Goal: Task Accomplishment & Management: Use online tool/utility

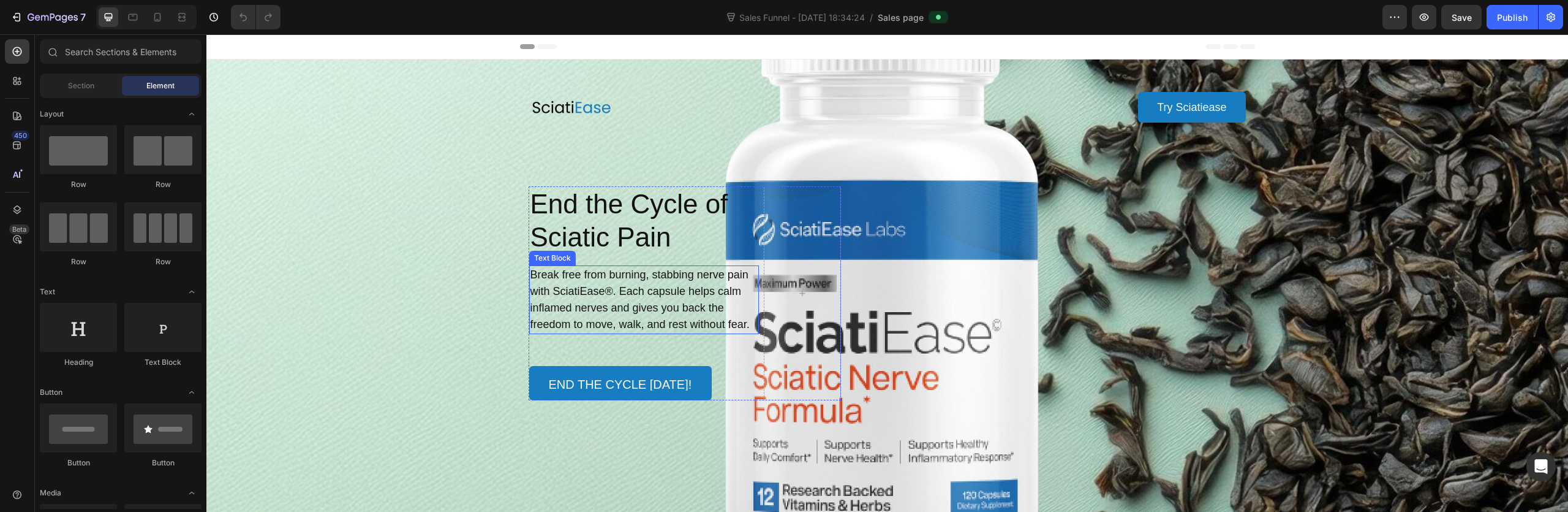
click at [637, 295] on p "Break free from burning, stabbing nerve pain with SciatiEase®. Each capsule hel…" at bounding box center [645, 300] width 228 height 67
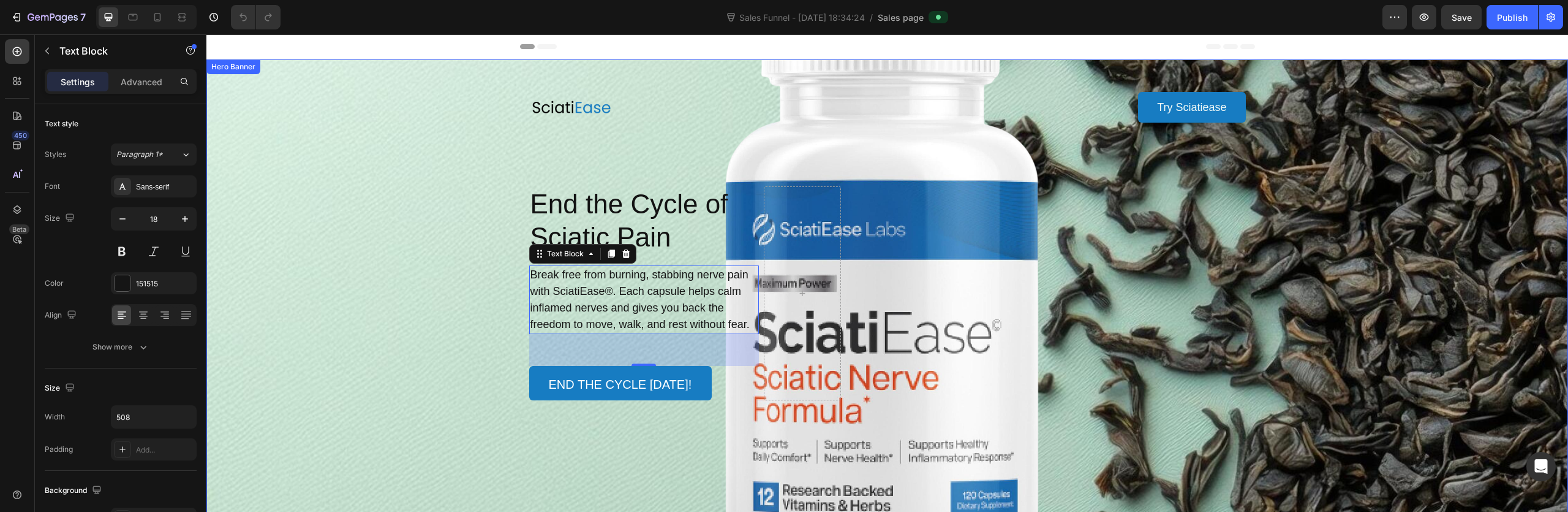
click at [928, 415] on div "Background Image" at bounding box center [887, 291] width 1361 height 464
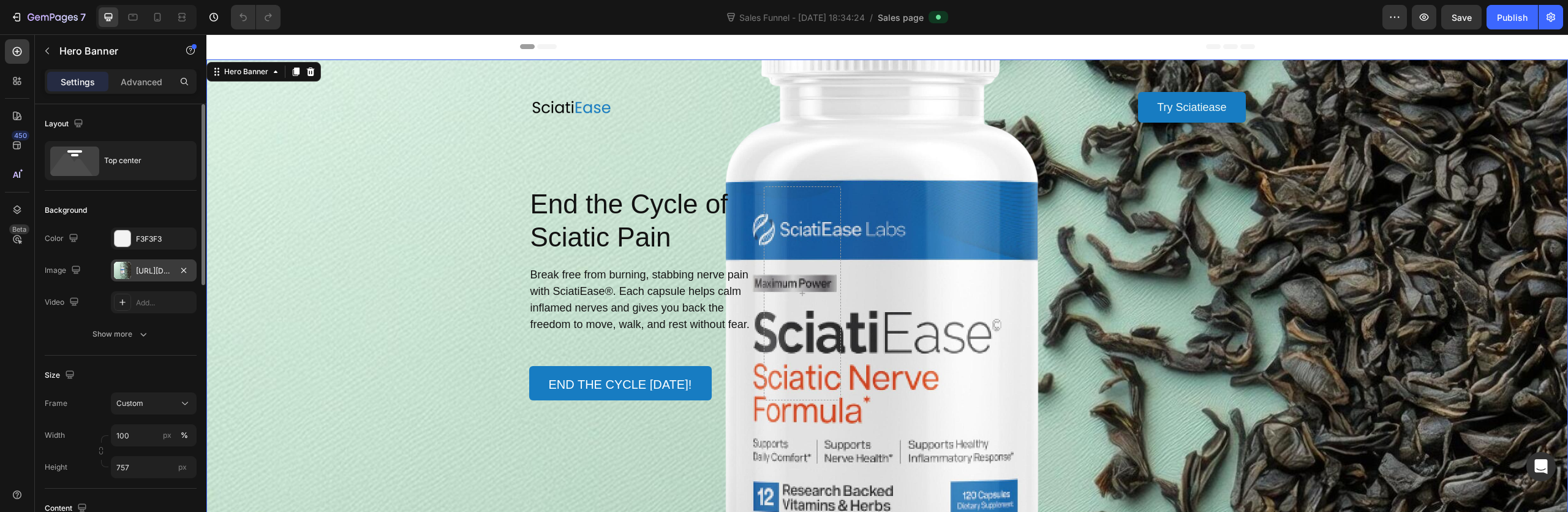
click at [148, 275] on div "https://cdn.shopify.com/s/files/1/0624/9283/5913/files/gempages_577784057430016…" at bounding box center [154, 271] width 36 height 11
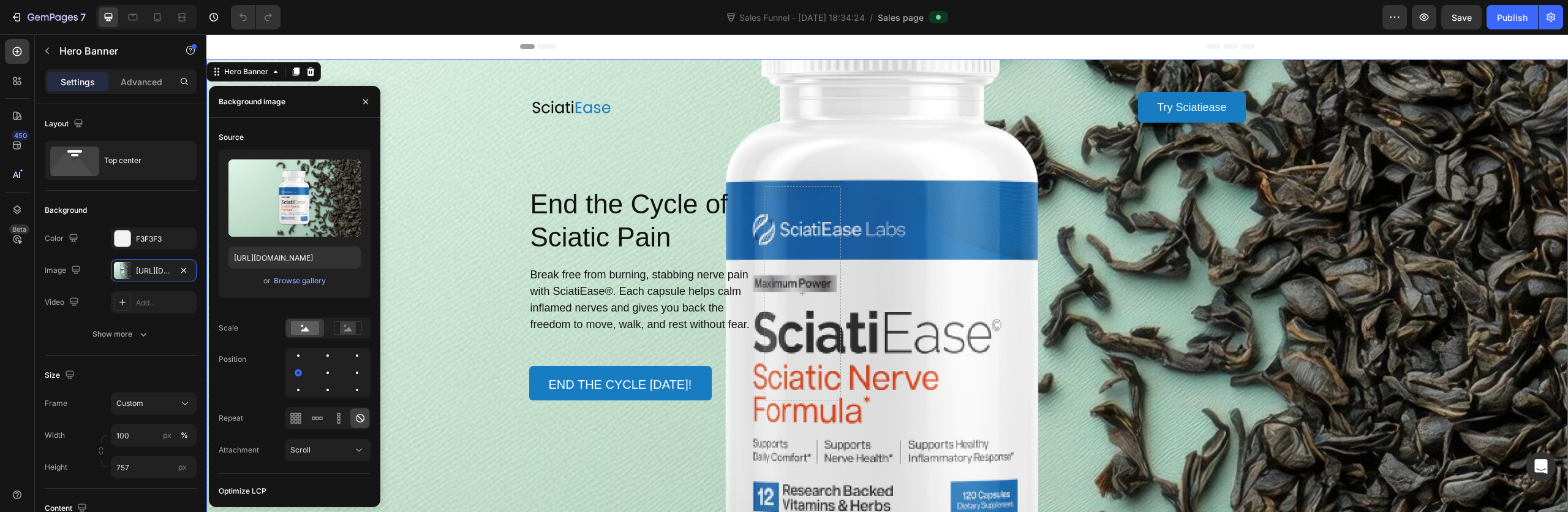
click at [405, 348] on div "Background Image" at bounding box center [887, 291] width 1361 height 464
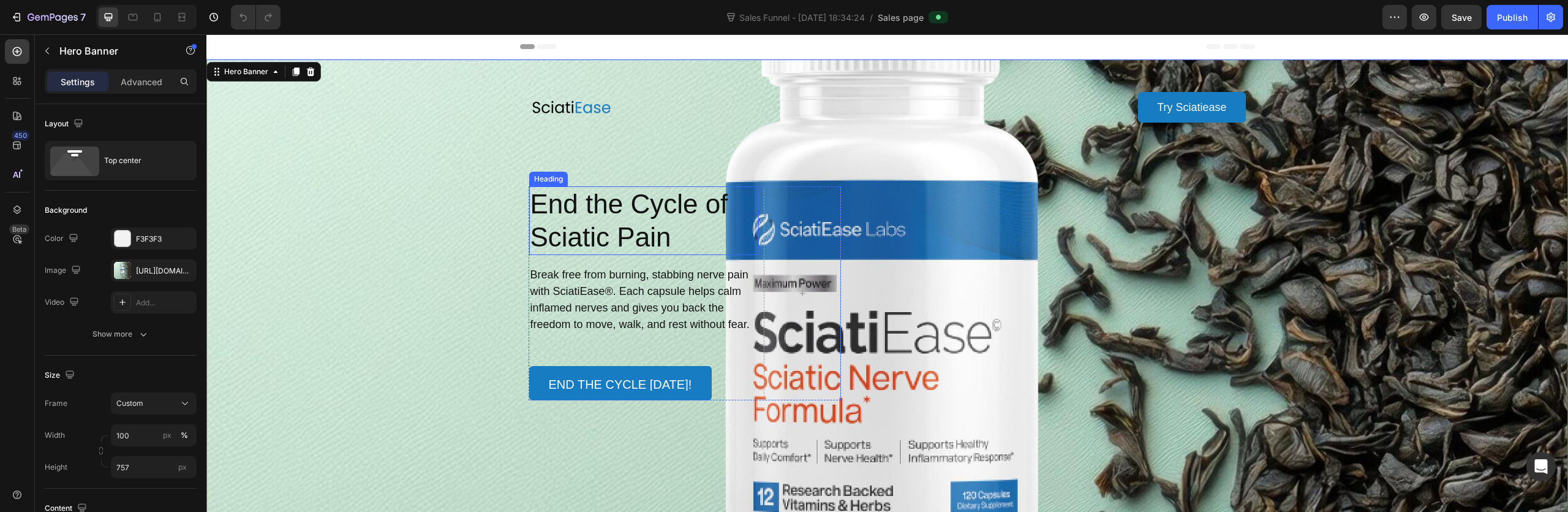
click at [648, 230] on h1 "End the Cycle of Sciatic Pain" at bounding box center [644, 220] width 230 height 68
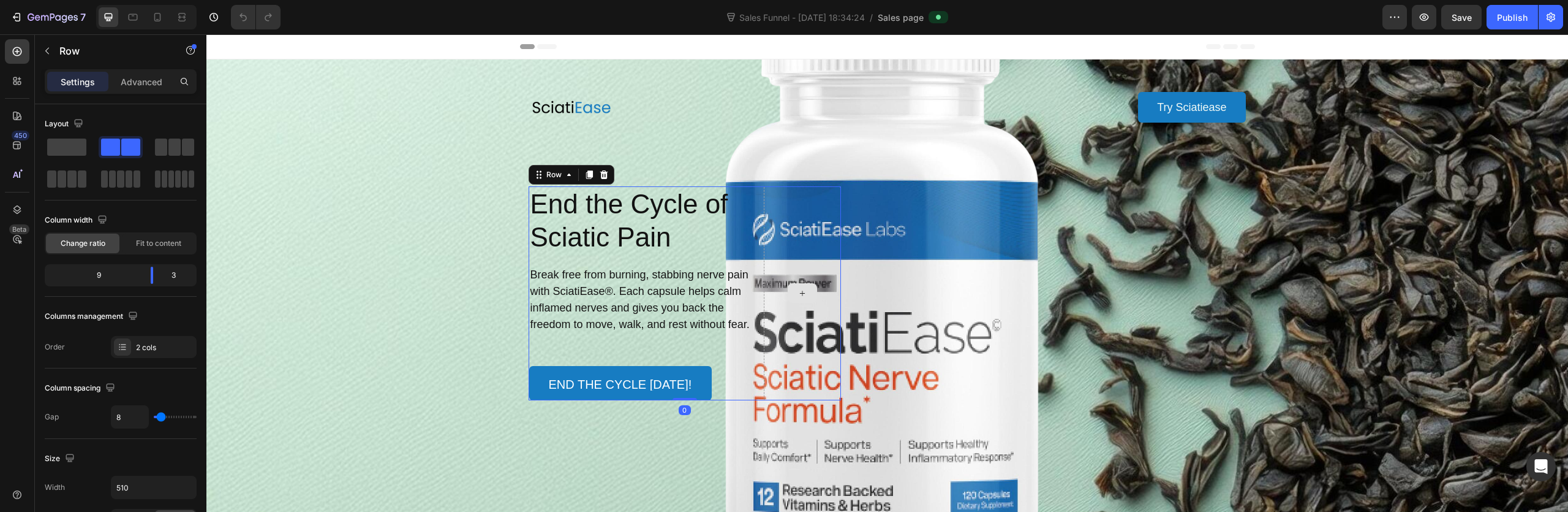
click at [776, 253] on div at bounding box center [802, 294] width 76 height 214
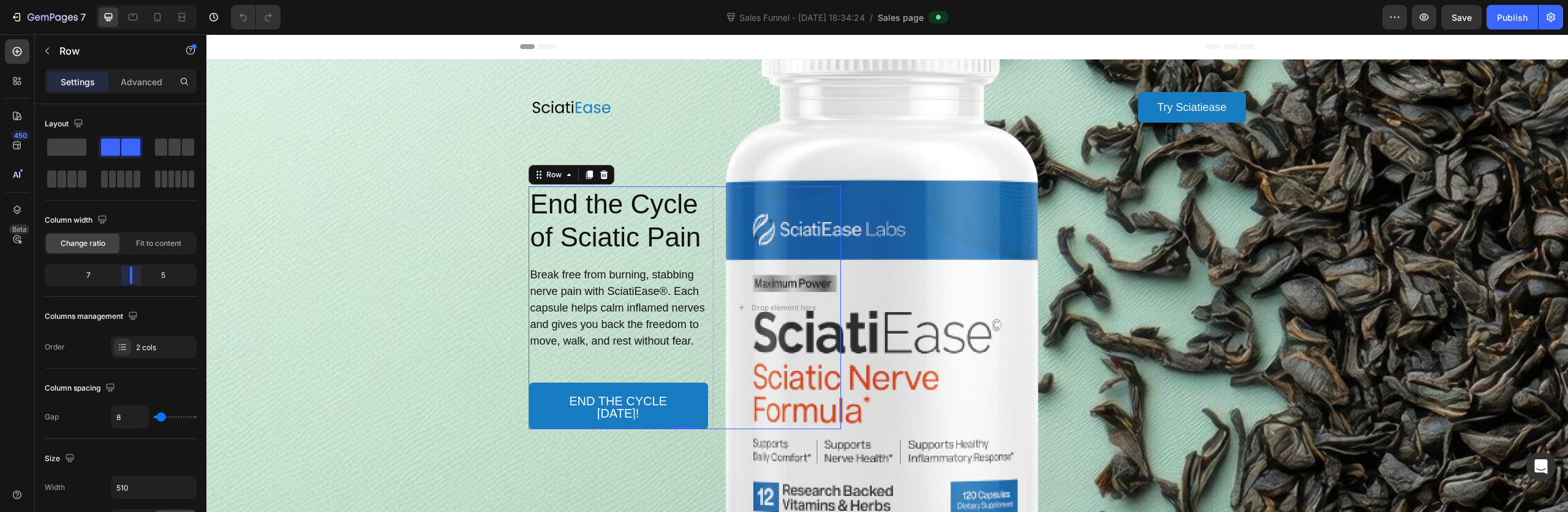
drag, startPoint x: 151, startPoint y: 273, endPoint x: 141, endPoint y: 275, distance: 10.2
click at [141, 0] on body "7 Version history Sales Funnel - Aug 25, 18:34:24 / Sales page Preview Save Pub…" at bounding box center [784, 0] width 1568 height 0
click at [454, 256] on div "Background Image" at bounding box center [887, 291] width 1361 height 464
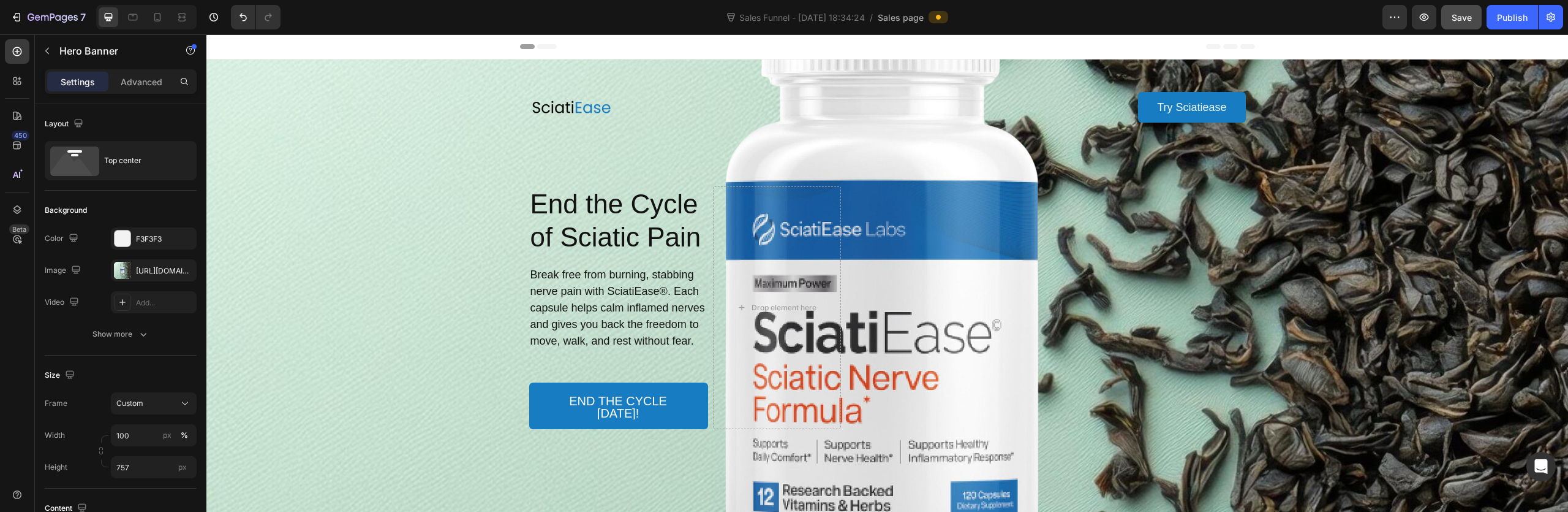
click at [1477, 28] on button "Save" at bounding box center [1462, 18] width 40 height 25
click at [1432, 18] on button "button" at bounding box center [1424, 18] width 25 height 25
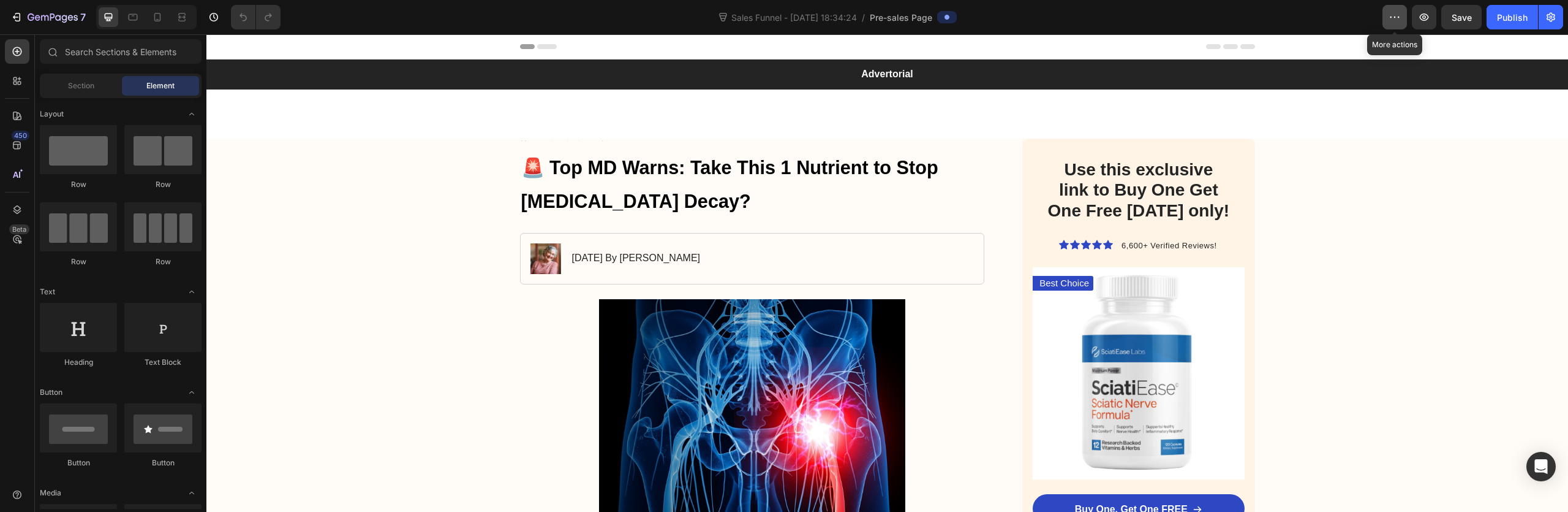
click at [1397, 21] on icon "button" at bounding box center [1395, 17] width 12 height 12
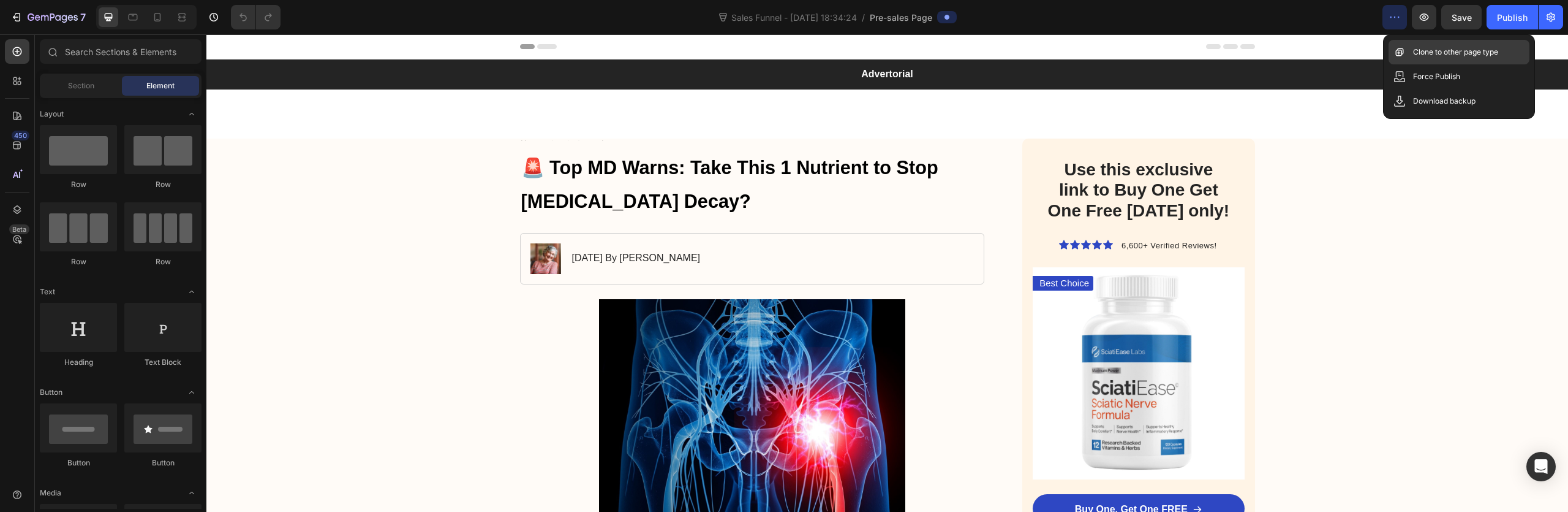
click at [1402, 49] on icon at bounding box center [1399, 52] width 8 height 8
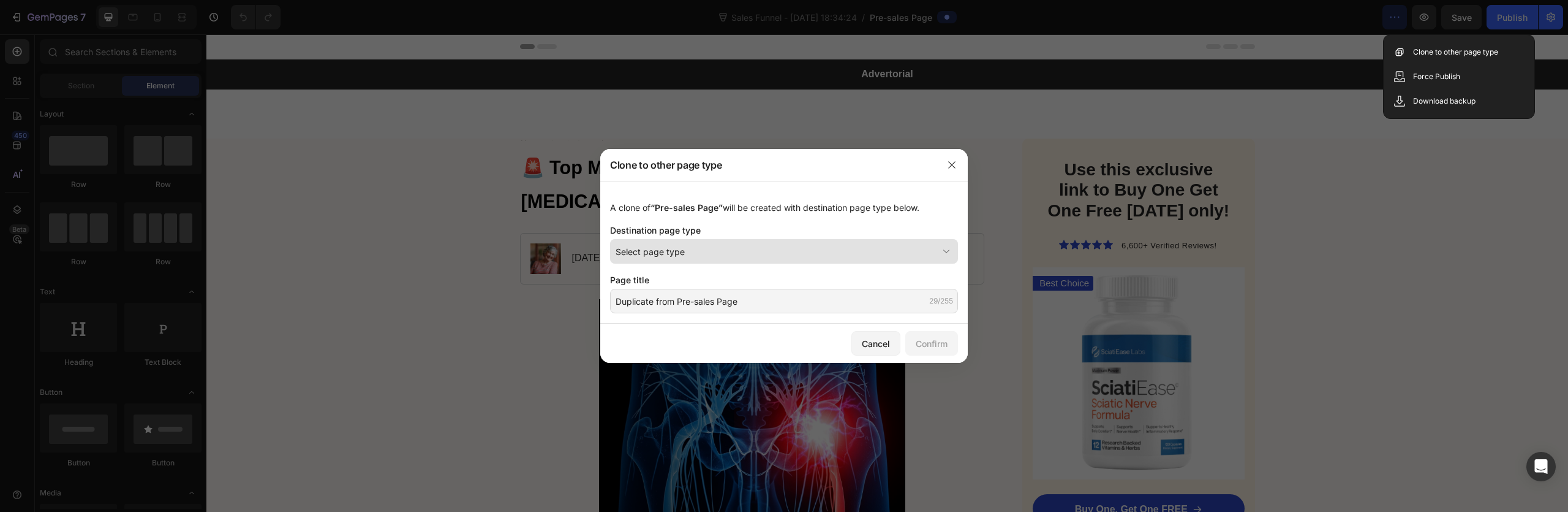
click at [826, 257] on div "Select page type" at bounding box center [777, 252] width 322 height 13
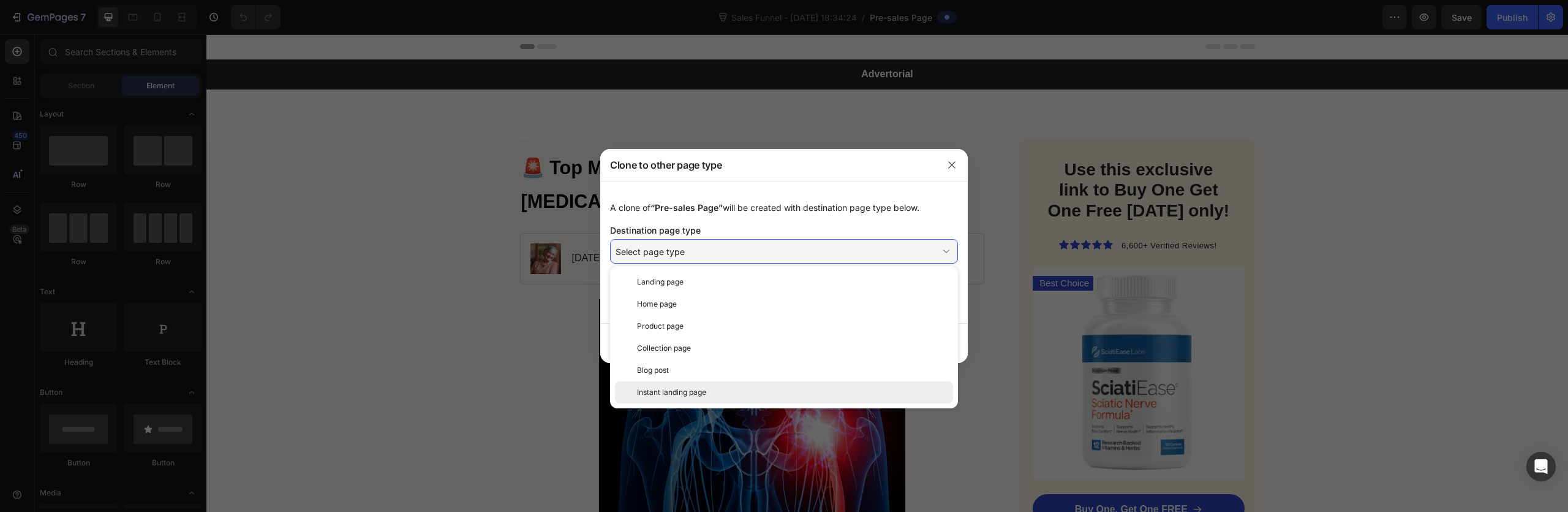
click at [714, 388] on div "Instant landing page" at bounding box center [792, 392] width 311 height 11
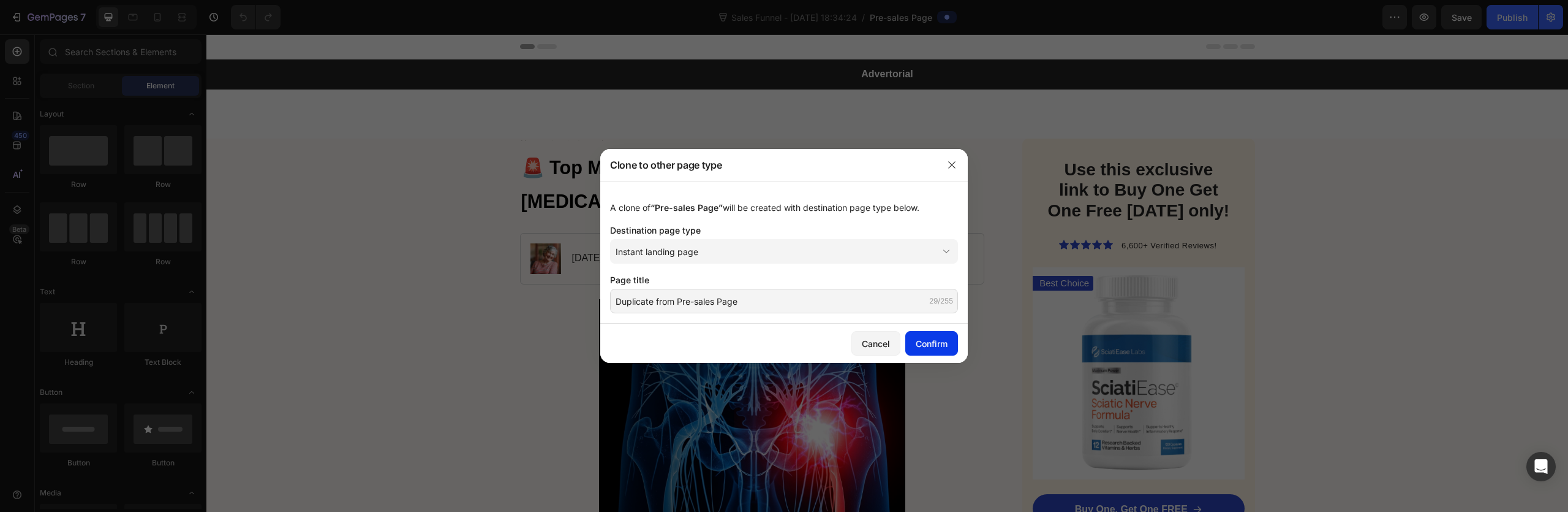
click at [920, 347] on div "Confirm" at bounding box center [931, 344] width 32 height 13
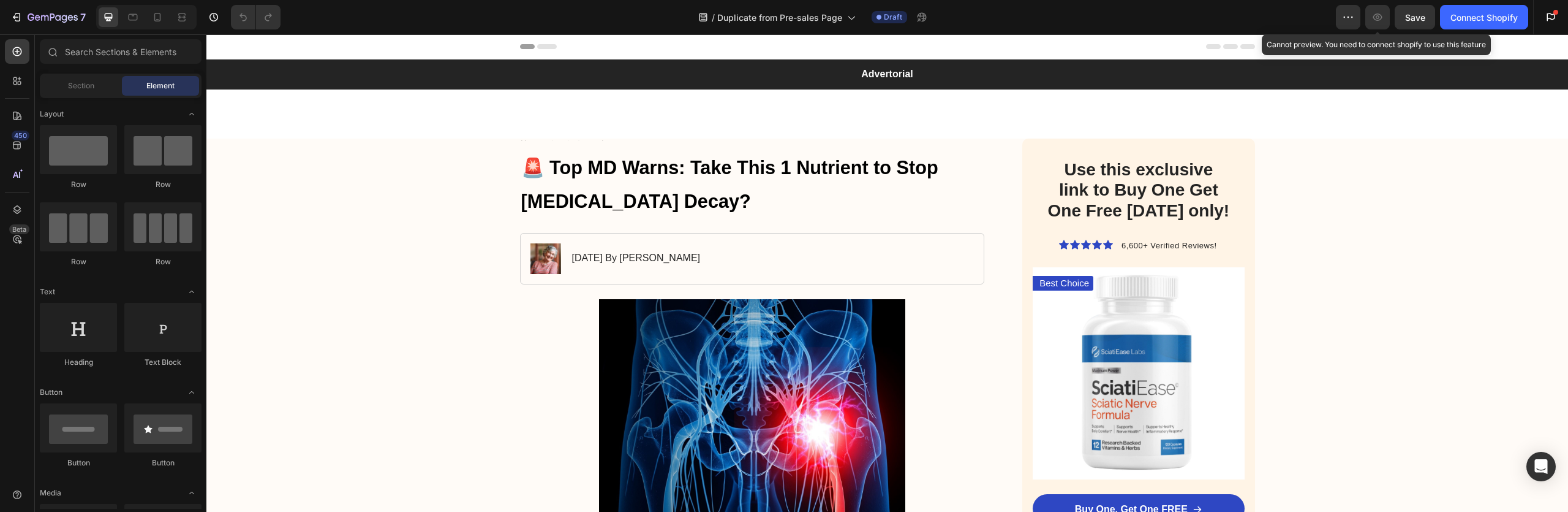
click at [1378, 16] on icon "button" at bounding box center [1377, 17] width 12 height 12
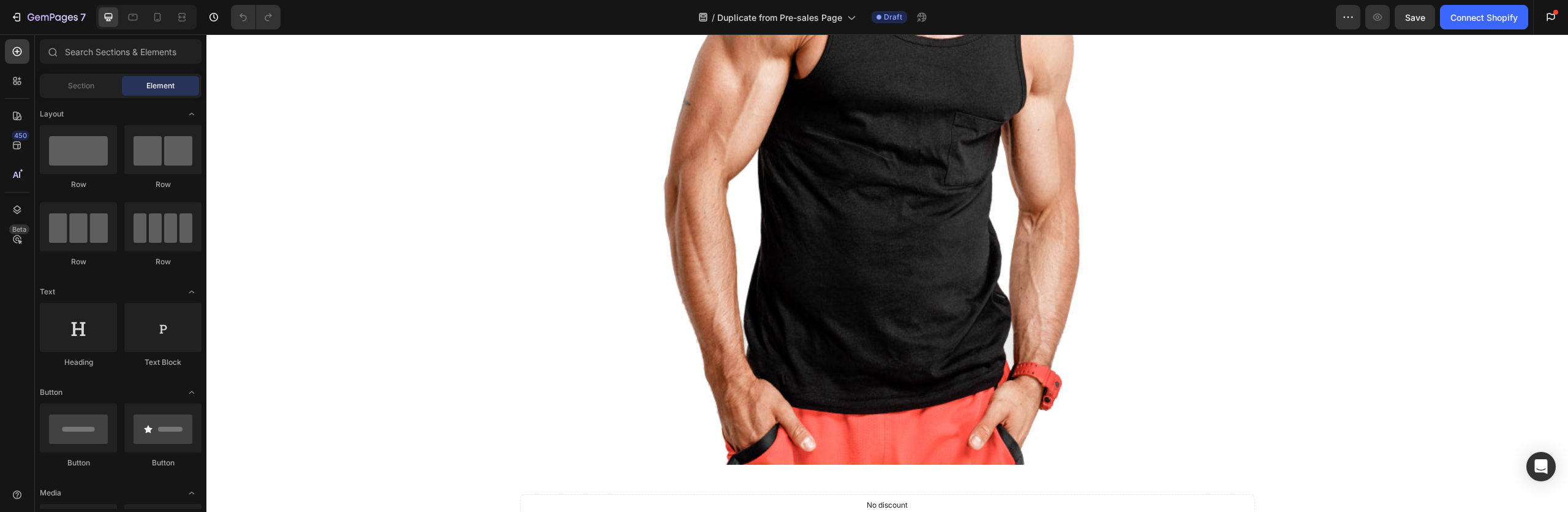
scroll to position [4598, 0]
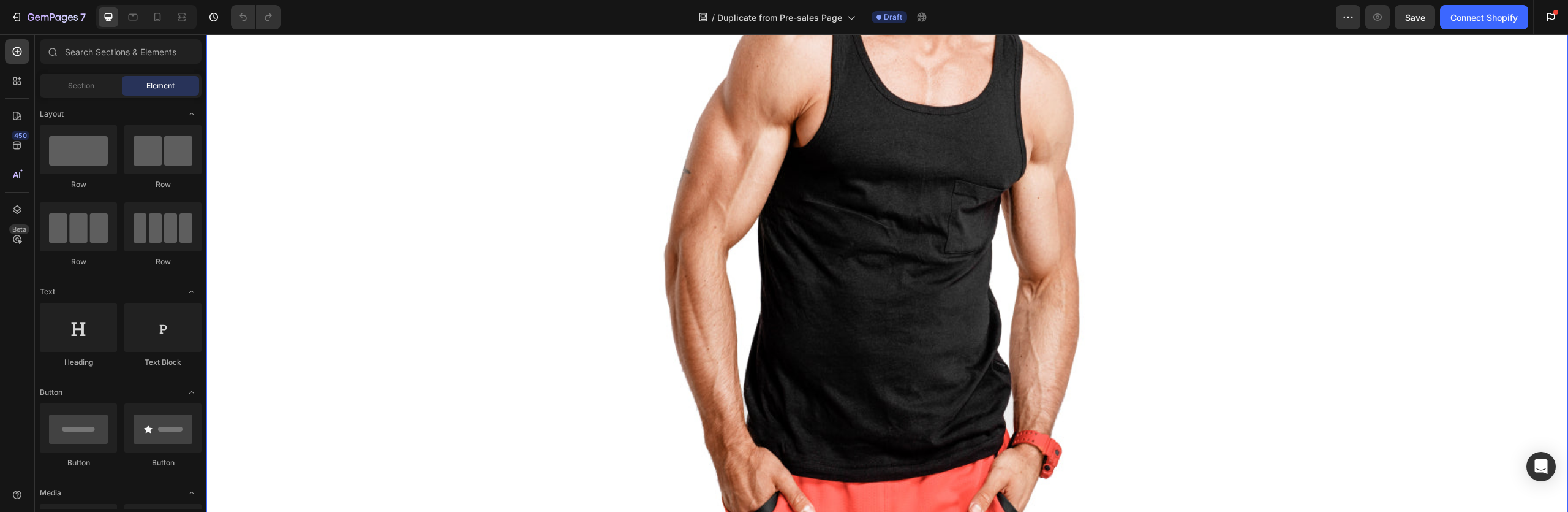
click at [719, 294] on img at bounding box center [873, 179] width 706 height 706
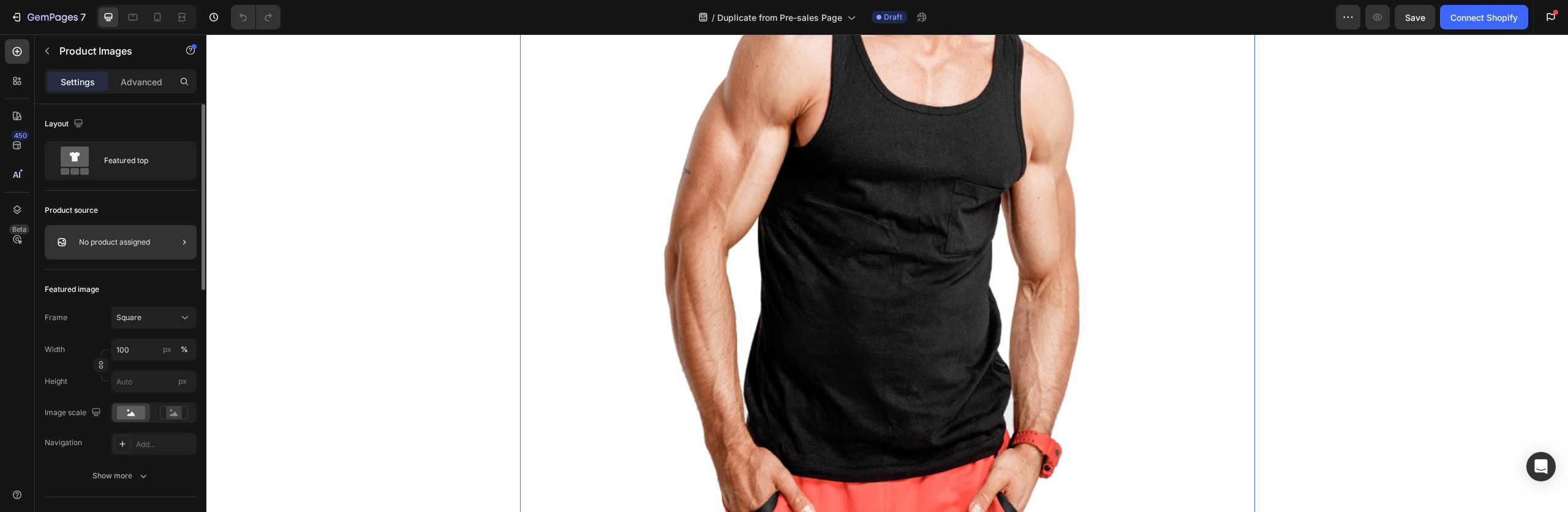
click at [164, 239] on div at bounding box center [179, 242] width 35 height 35
click at [182, 247] on icon "button" at bounding box center [183, 244] width 10 height 10
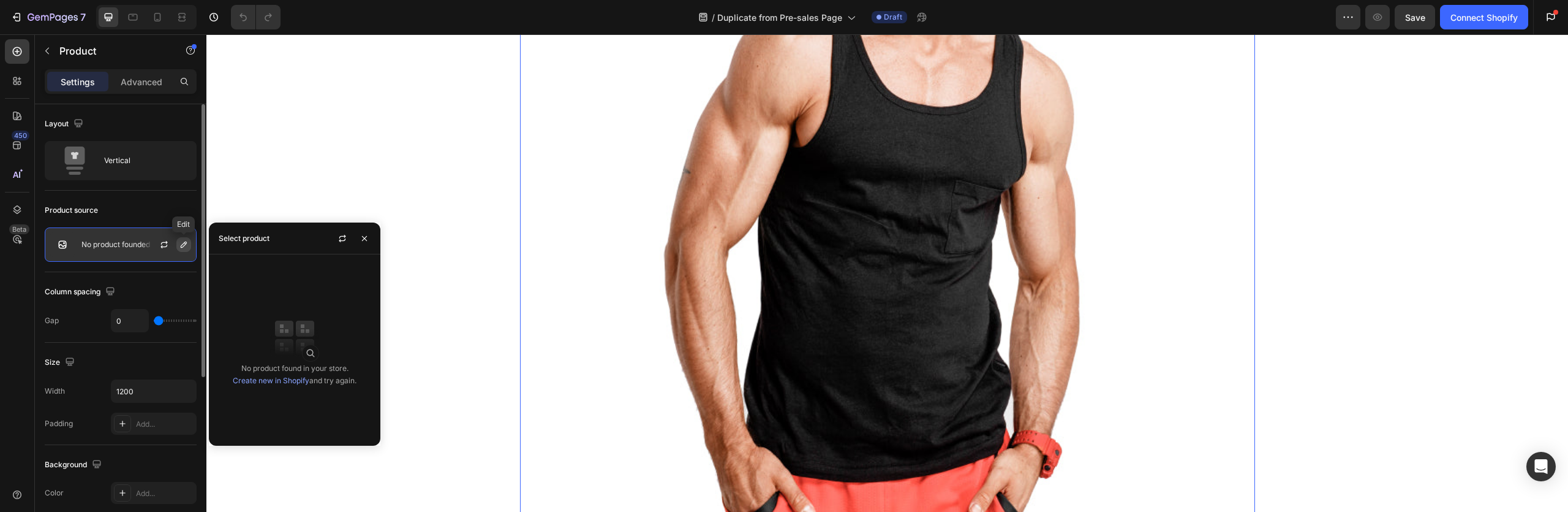
click at [182, 247] on icon "button" at bounding box center [183, 244] width 10 height 10
click at [173, 213] on div "Product source" at bounding box center [121, 210] width 152 height 20
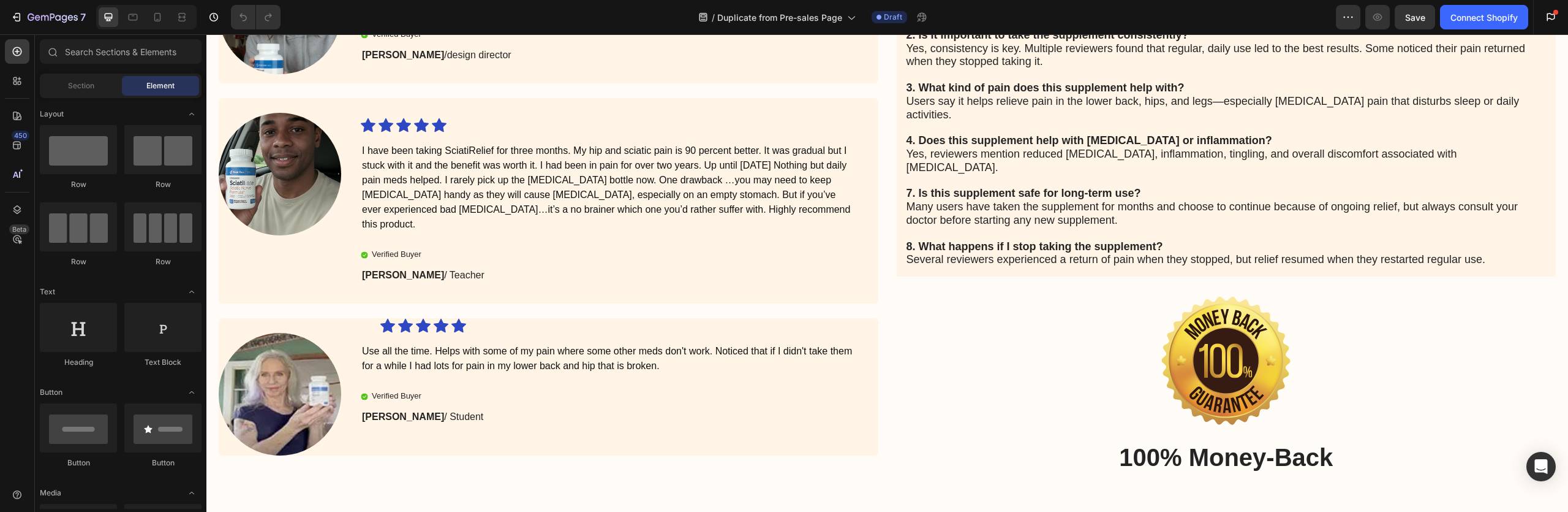
scroll to position [3868, 0]
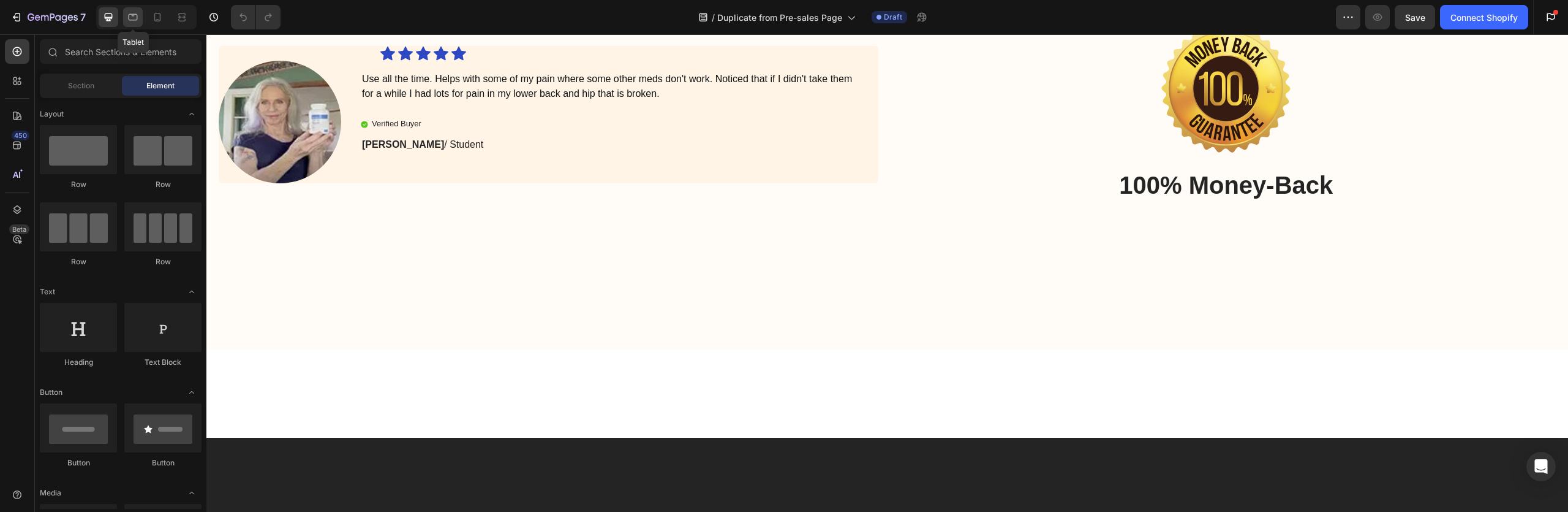
click at [139, 21] on icon at bounding box center [133, 17] width 12 height 12
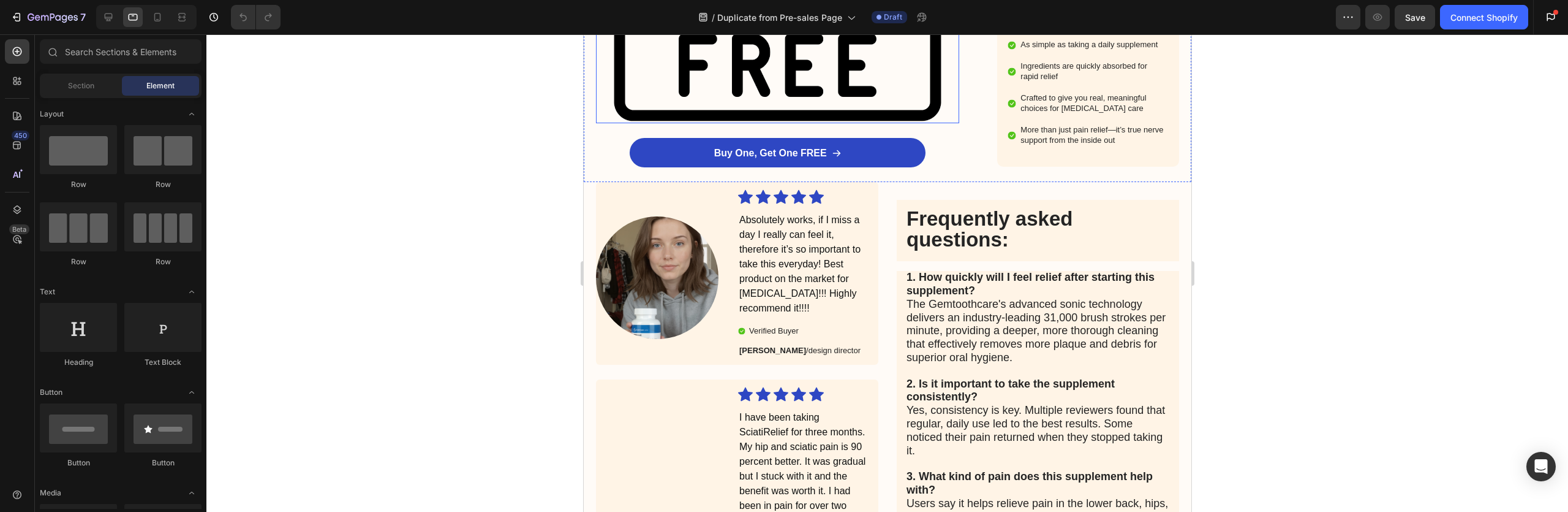
scroll to position [3876, 0]
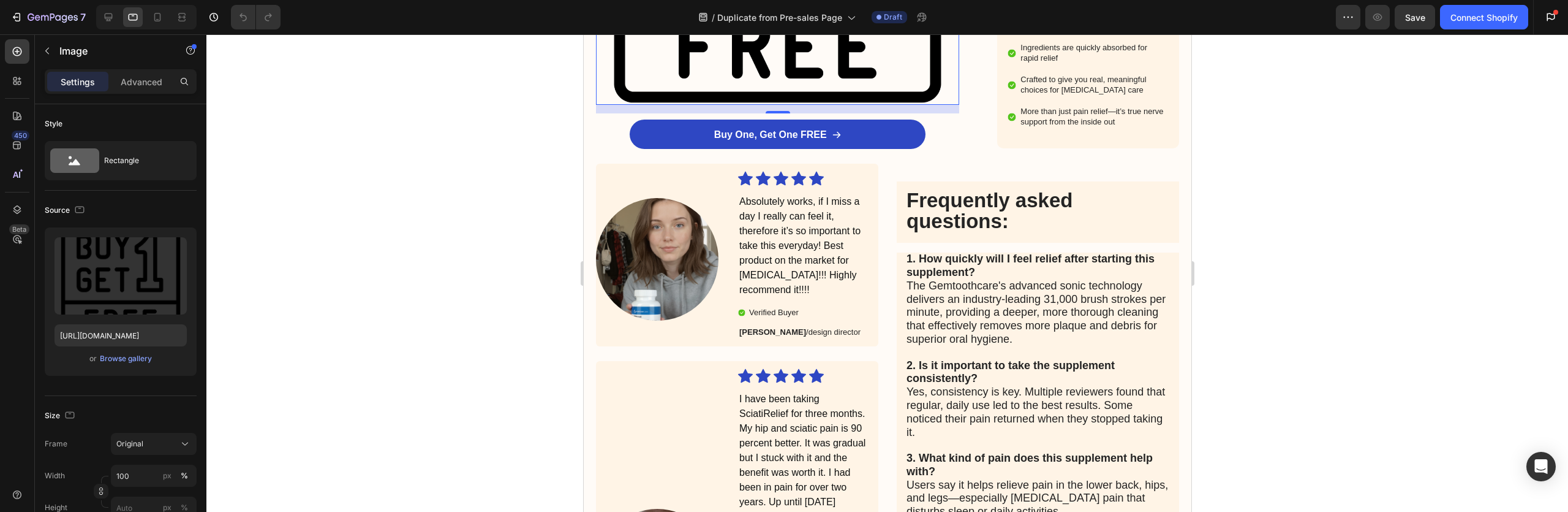
scroll to position [3693, 0]
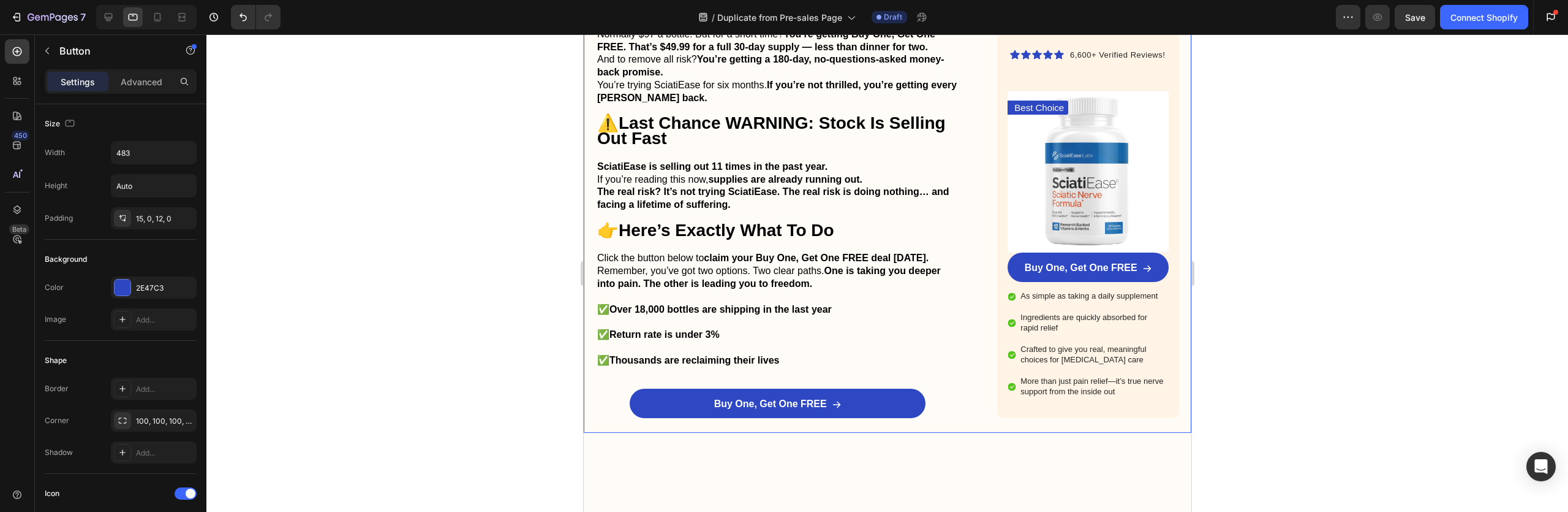
scroll to position [3169, 0]
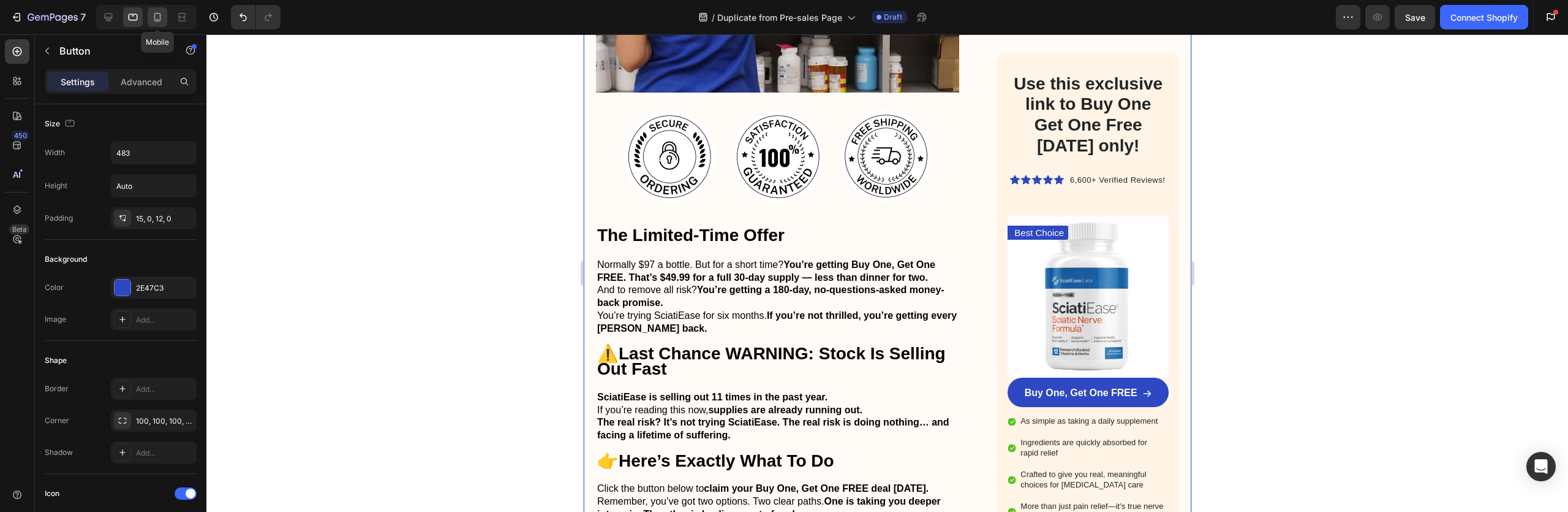
click at [152, 14] on icon at bounding box center [157, 17] width 12 height 12
type input "100%"
type input "14"
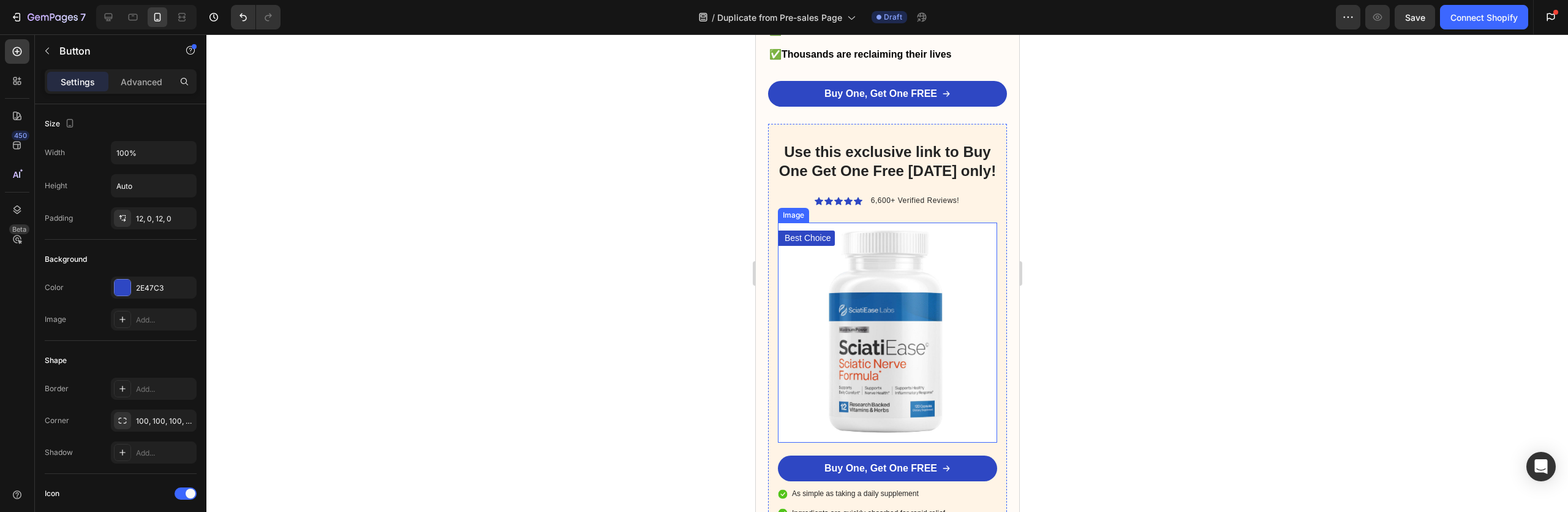
scroll to position [3445, 0]
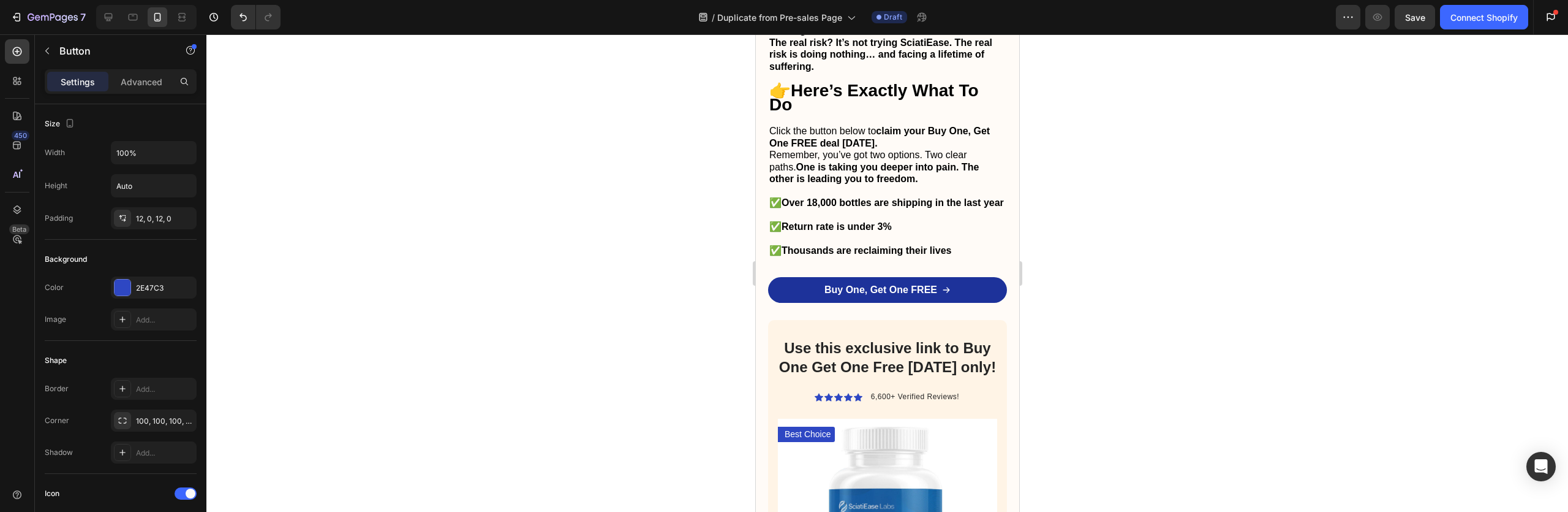
click at [800, 298] on link "Buy One, Get One FREE" at bounding box center [887, 290] width 239 height 25
click at [960, 303] on link "Buy One, Get One FREE" at bounding box center [887, 290] width 239 height 25
click at [892, 295] on strong "Buy One, Get One FREE" at bounding box center [880, 290] width 113 height 10
click at [960, 302] on link "Buy One, Get One FREE" at bounding box center [887, 290] width 239 height 25
click at [965, 295] on link "Buy One, Get One FREE" at bounding box center [887, 290] width 239 height 25
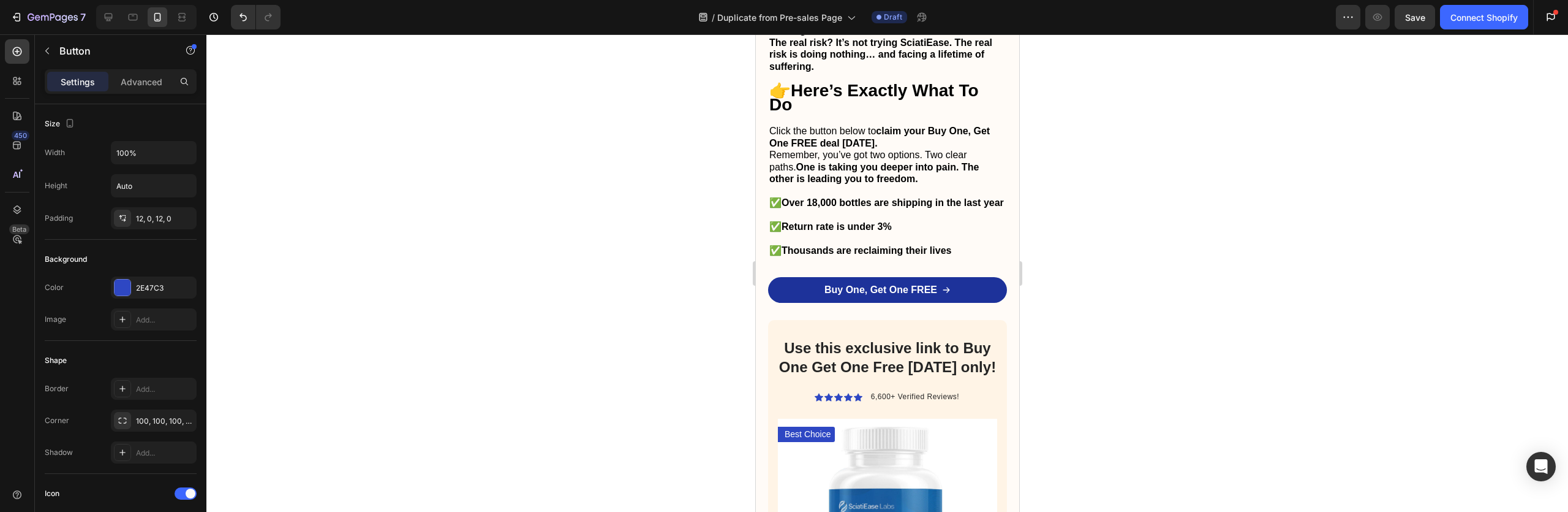
click at [966, 301] on link "Buy One, Get One FREE" at bounding box center [887, 290] width 239 height 25
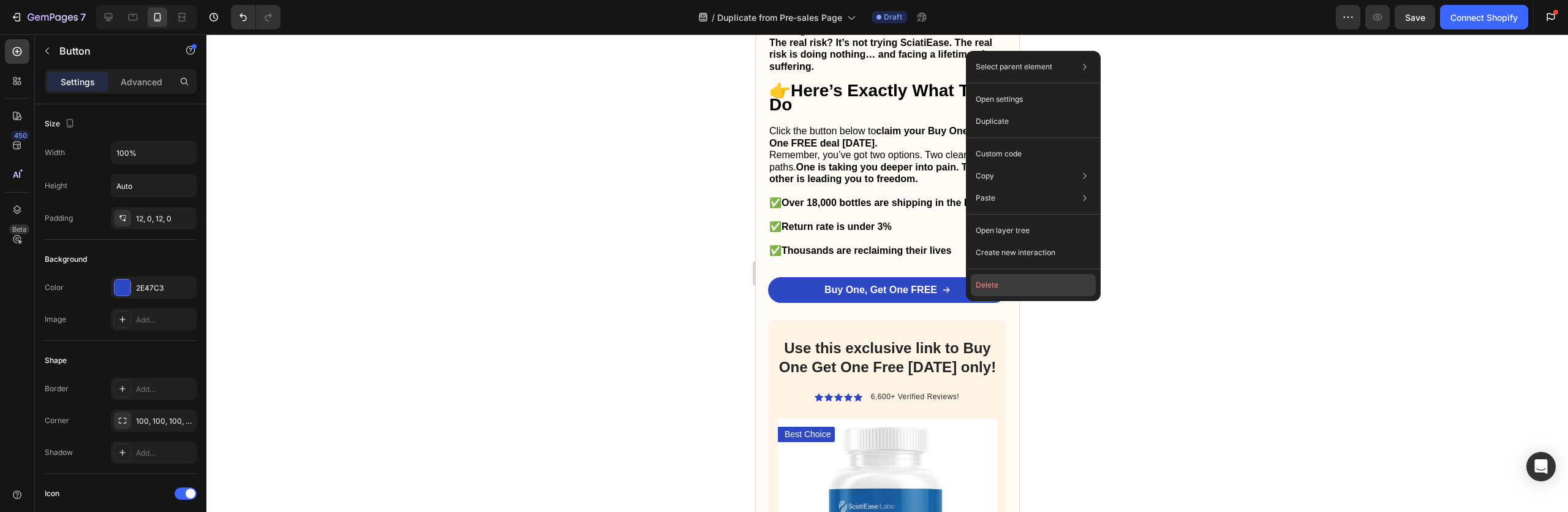
click at [978, 288] on button "Delete" at bounding box center [1034, 285] width 125 height 22
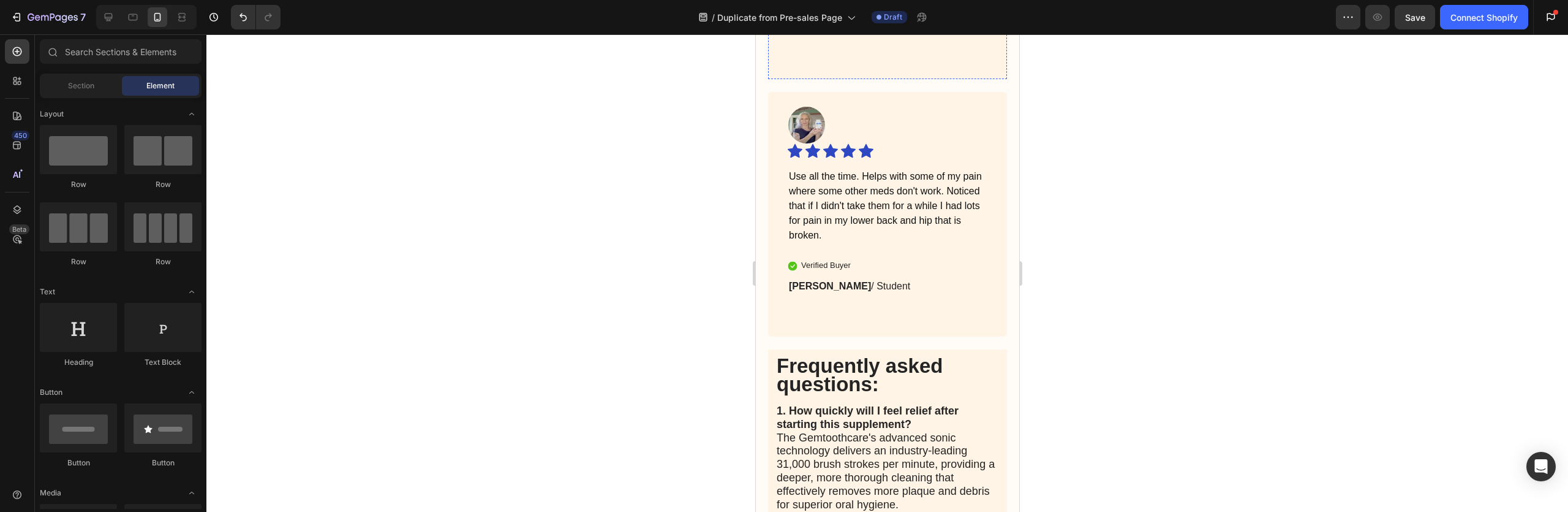
scroll to position [4762, 0]
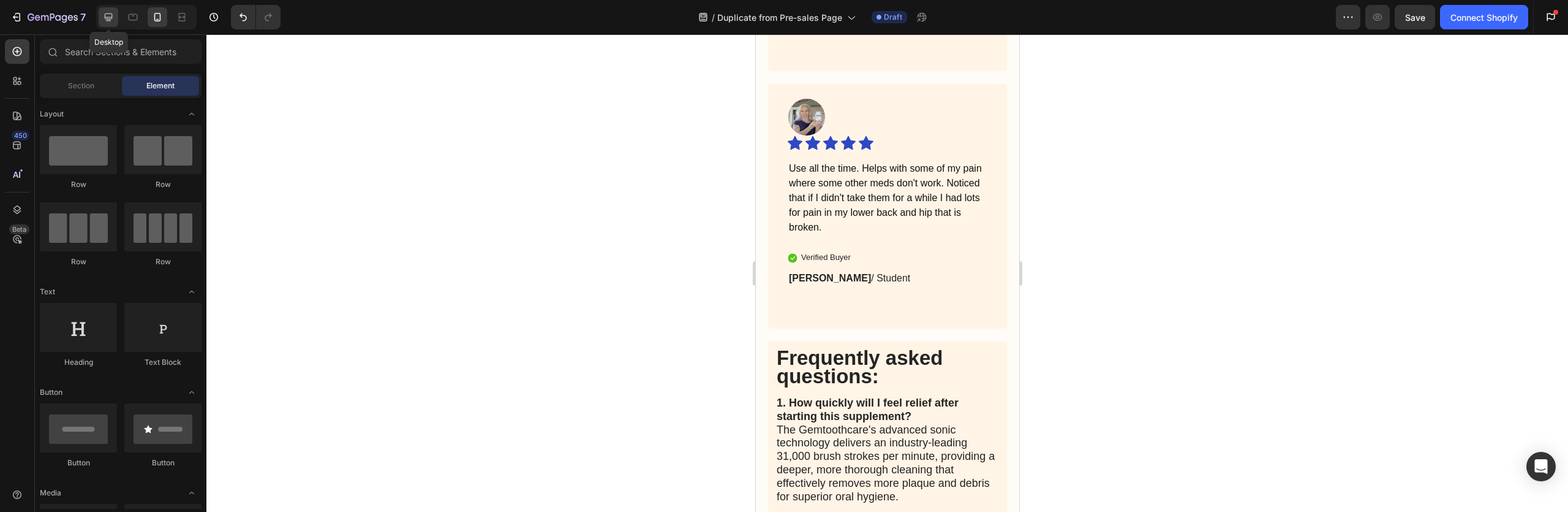
click at [115, 18] on div at bounding box center [108, 17] width 20 height 20
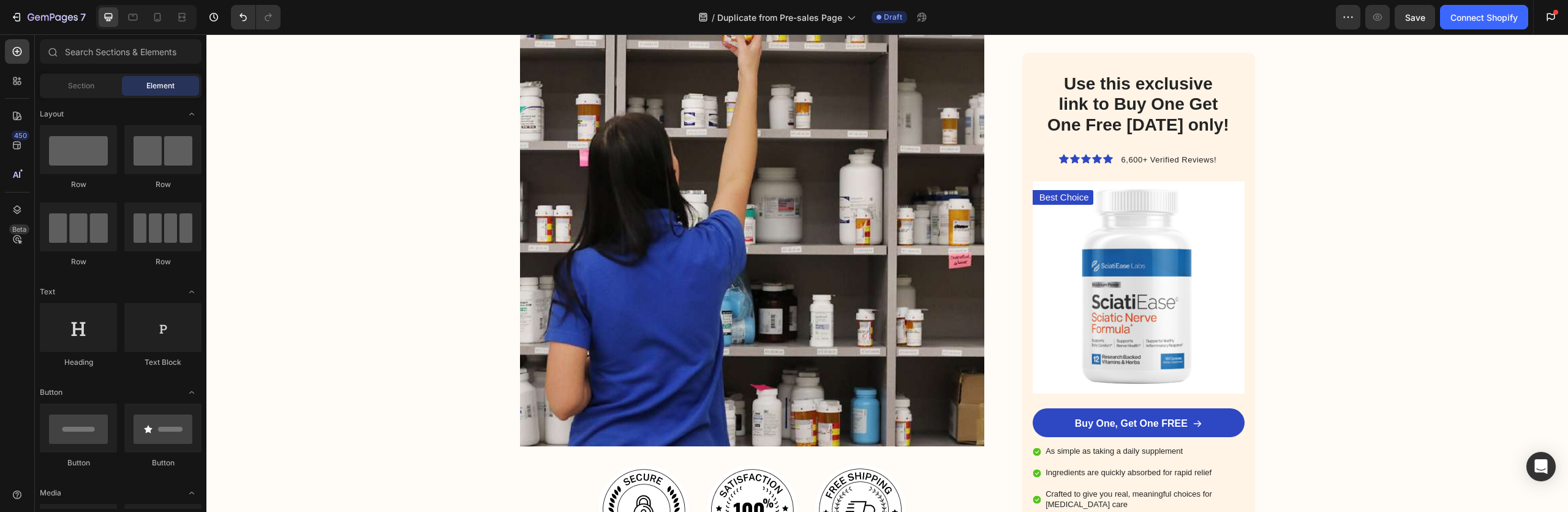
scroll to position [3194, 0]
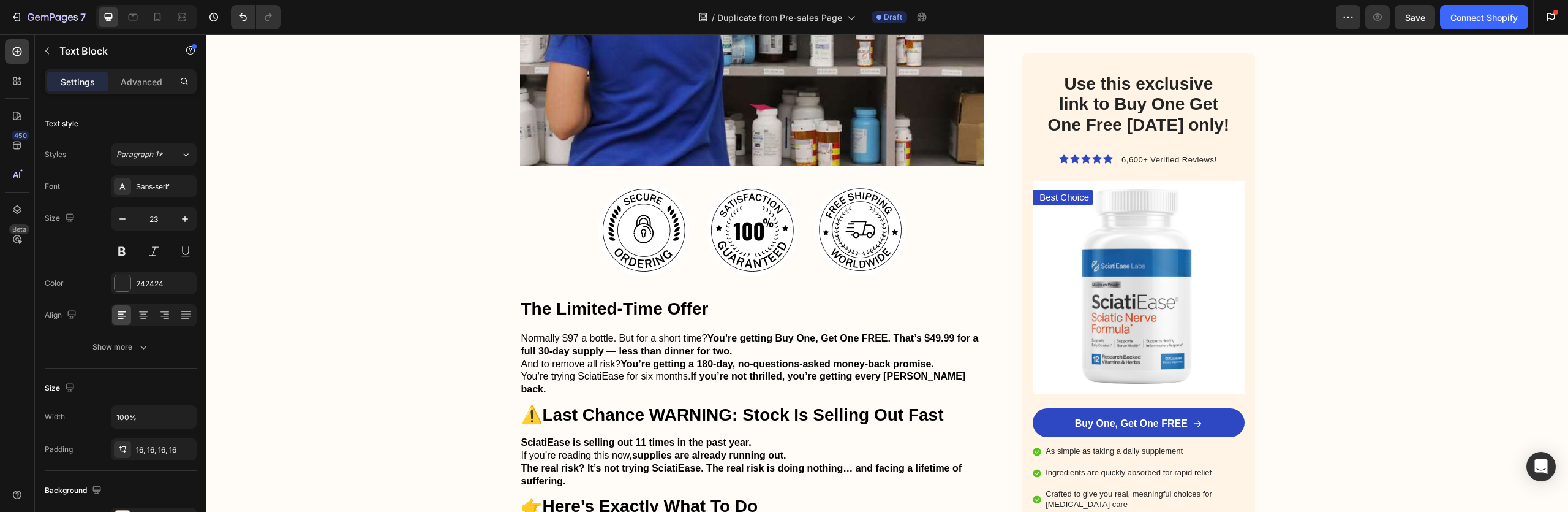
drag, startPoint x: 1216, startPoint y: 256, endPoint x: 1215, endPoint y: 242, distance: 14.0
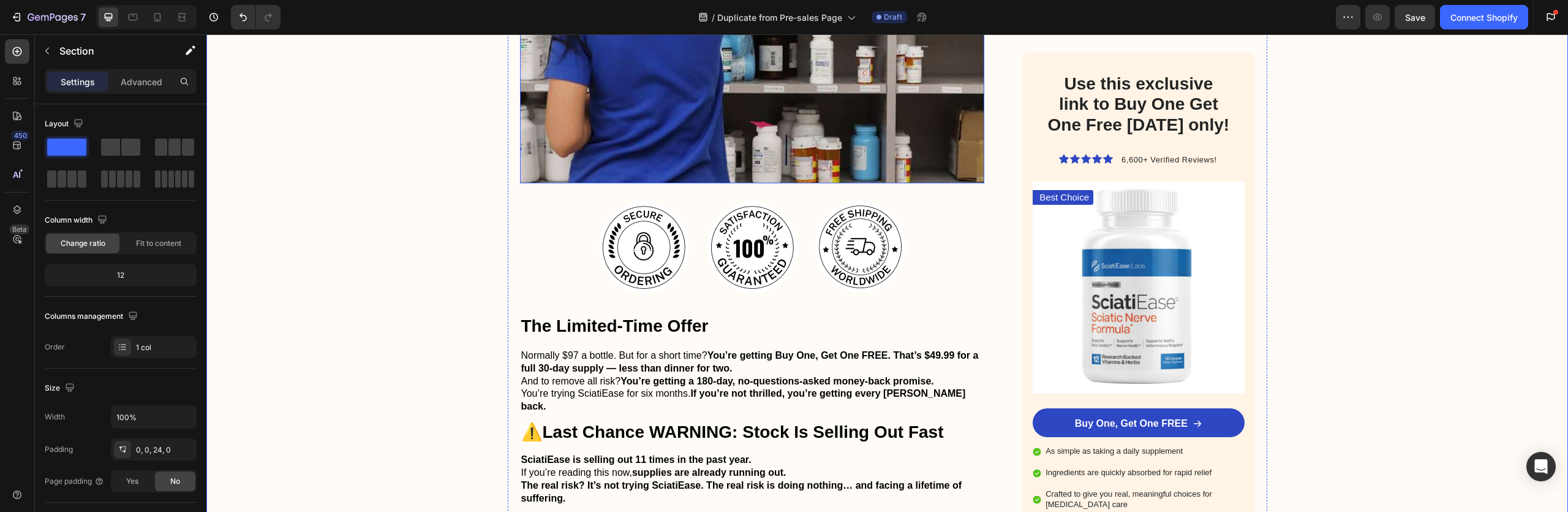
scroll to position [3184, 0]
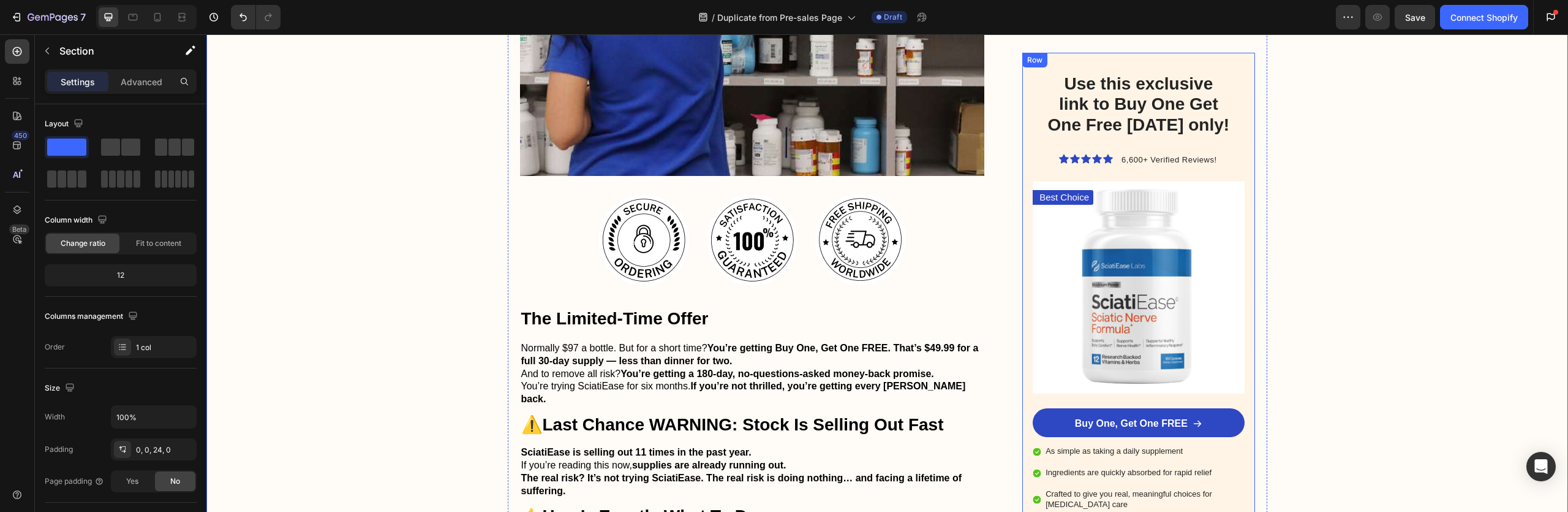
click at [1023, 123] on div "Use this exclusive link to Buy One Get One Free [DATE] only! Heading Icon Icon …" at bounding box center [1139, 308] width 232 height 511
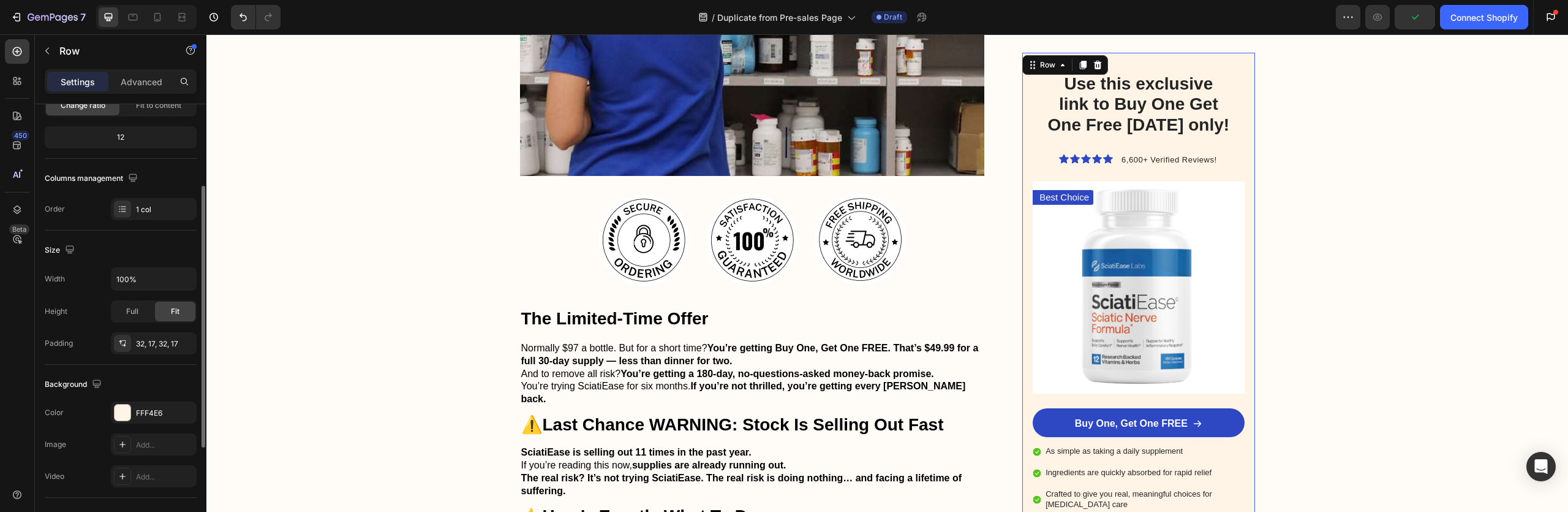
scroll to position [154, 0]
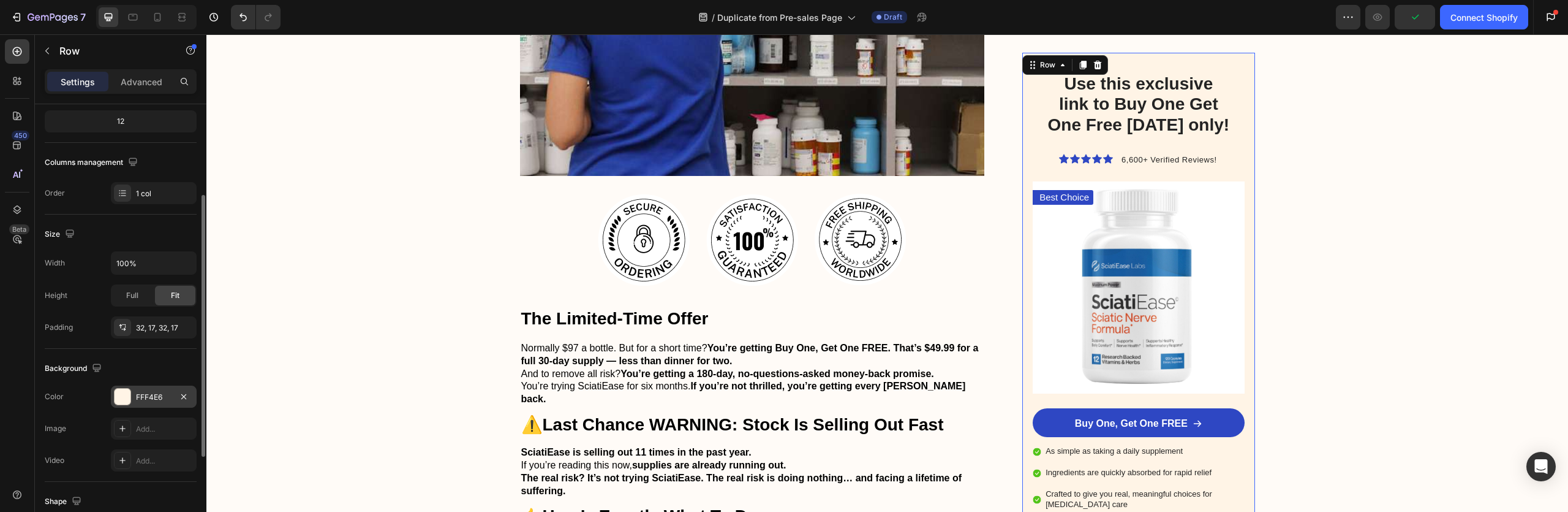
click at [152, 393] on div "FFF4E6" at bounding box center [154, 397] width 36 height 11
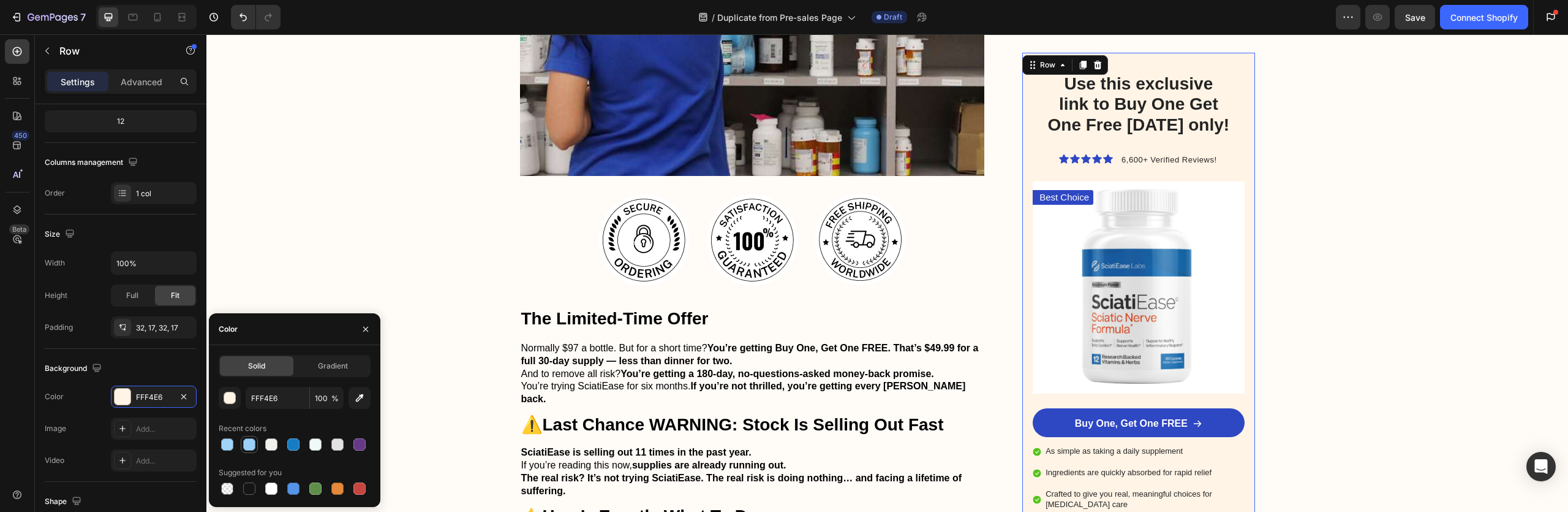
click at [245, 444] on div at bounding box center [249, 444] width 12 height 12
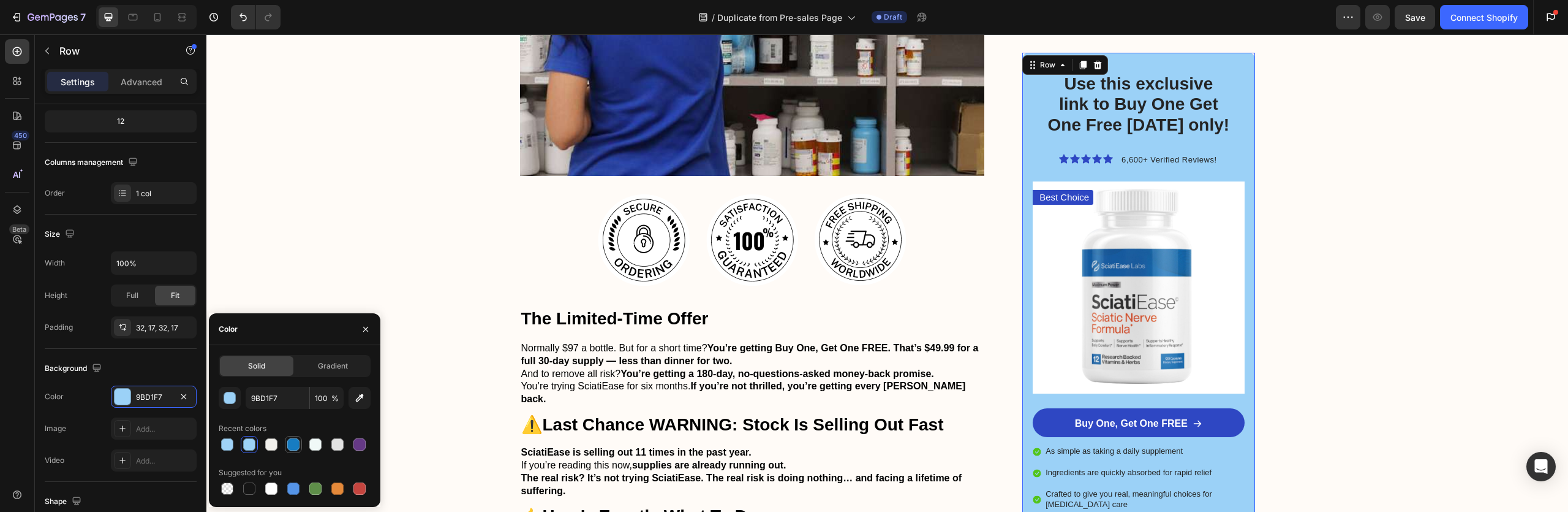
click at [291, 442] on div at bounding box center [293, 444] width 12 height 12
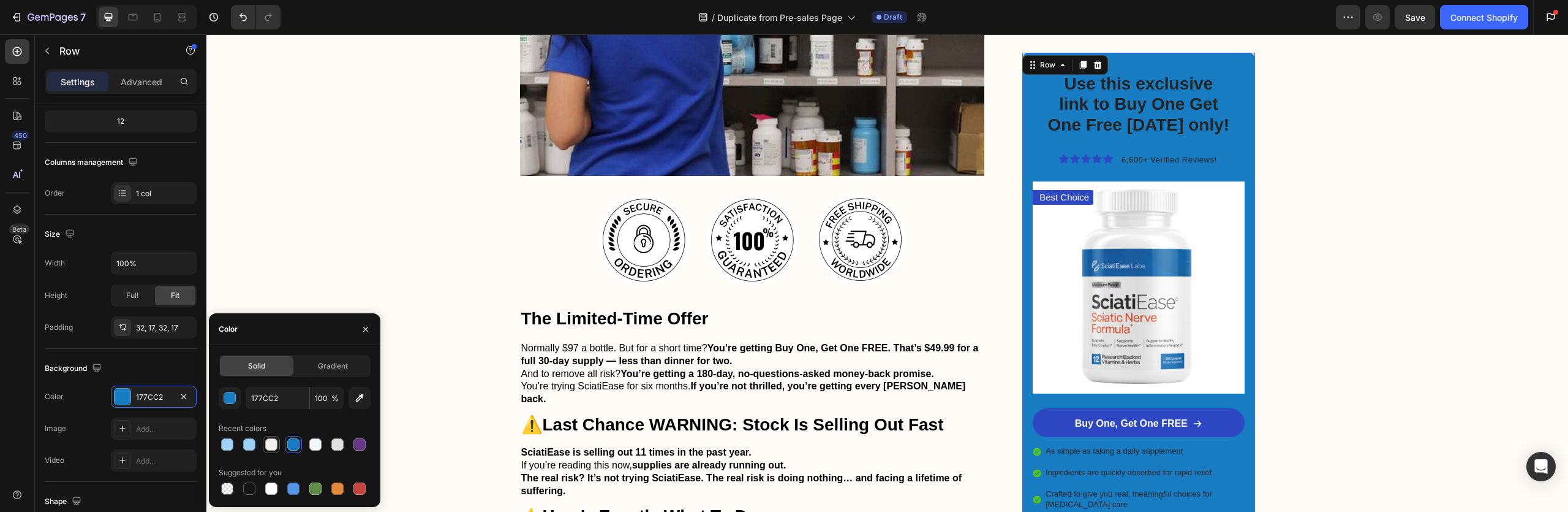
click at [274, 444] on div at bounding box center [271, 444] width 12 height 12
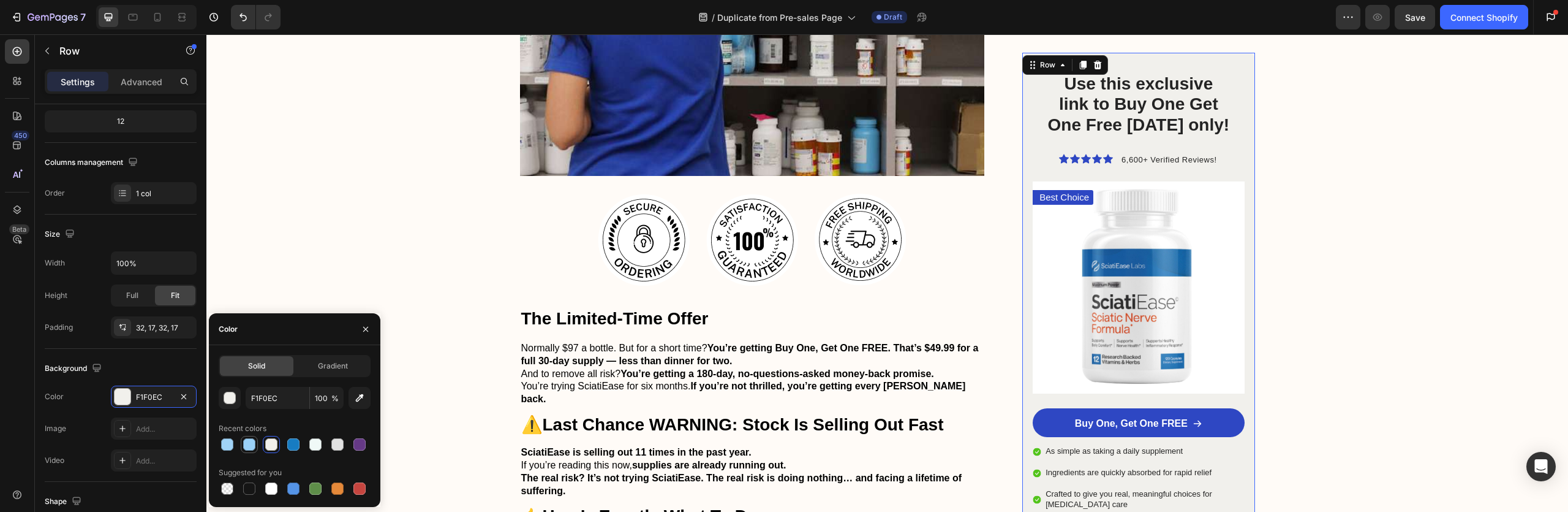
click at [244, 445] on div at bounding box center [249, 444] width 12 height 12
type input "9BD1F7"
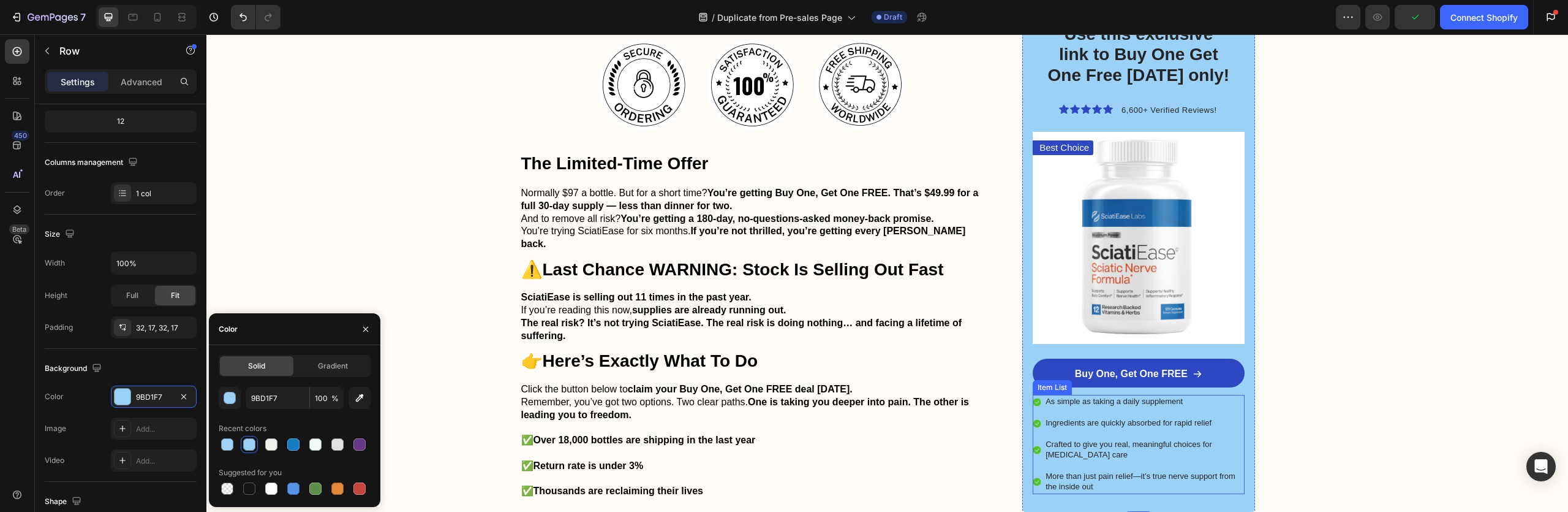
scroll to position [3372, 0]
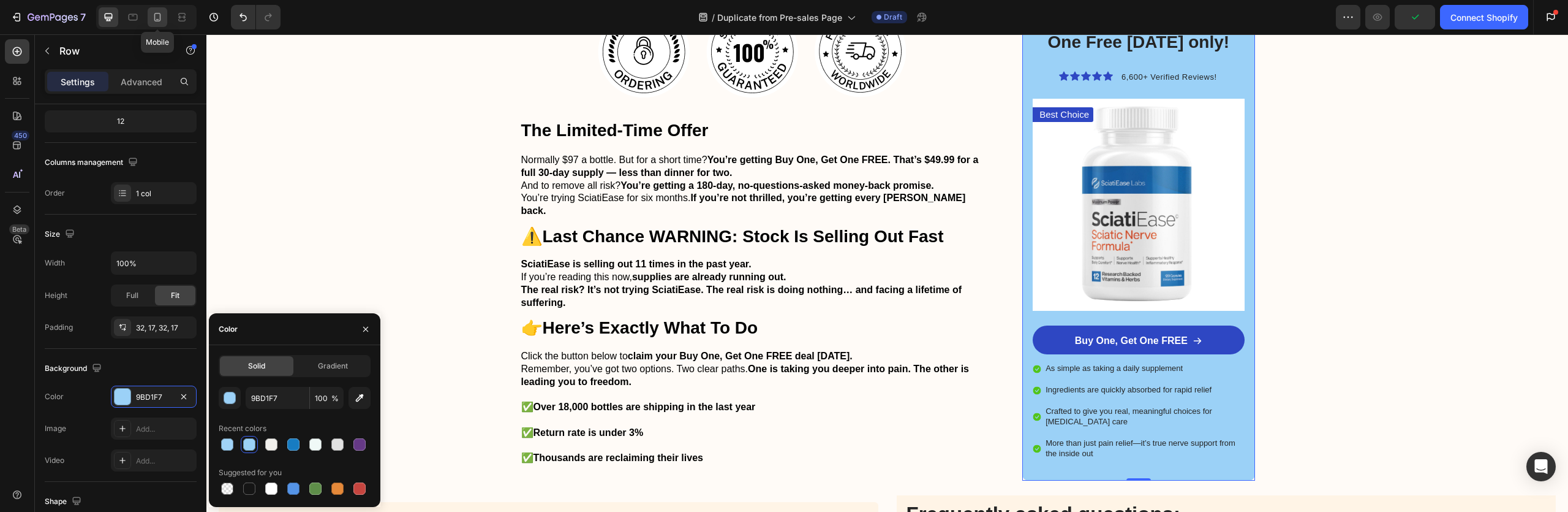
click at [160, 18] on icon at bounding box center [158, 17] width 7 height 8
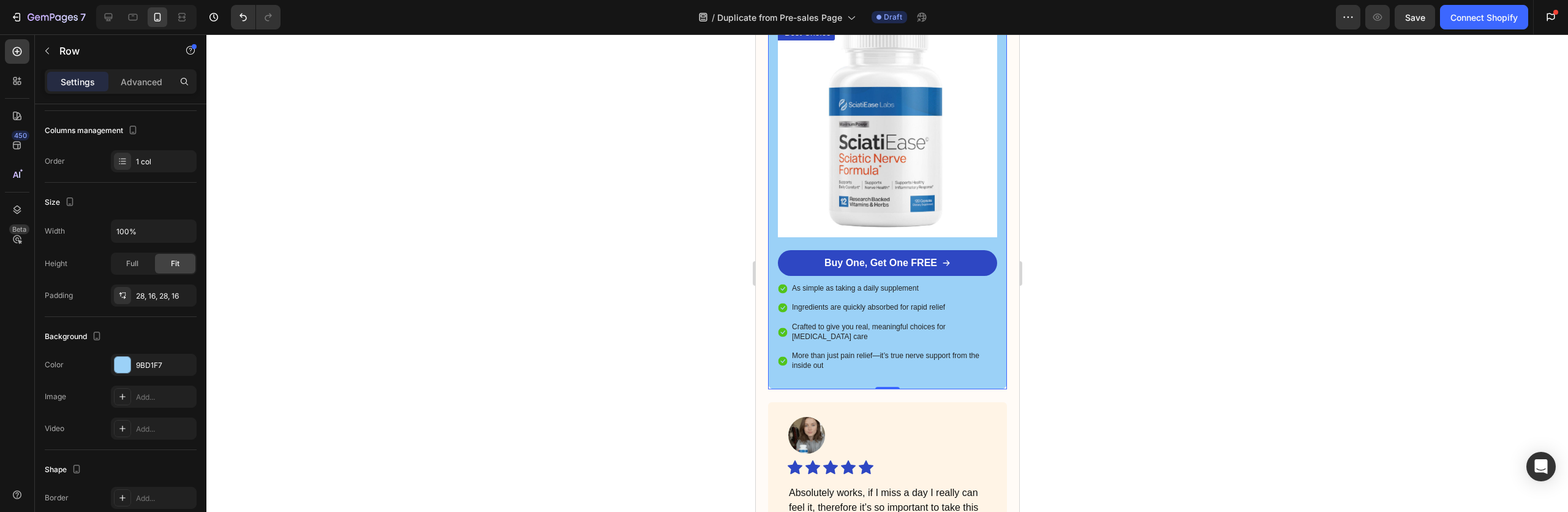
scroll to position [3528, 0]
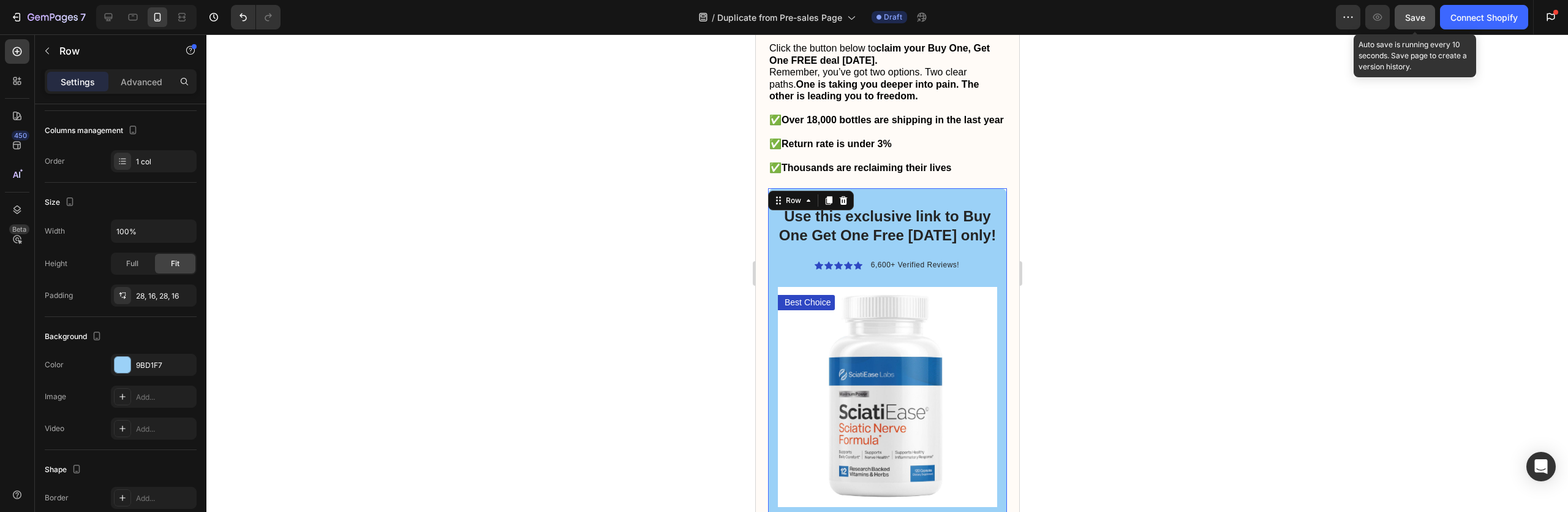
click at [1428, 10] on button "Save" at bounding box center [1415, 18] width 40 height 25
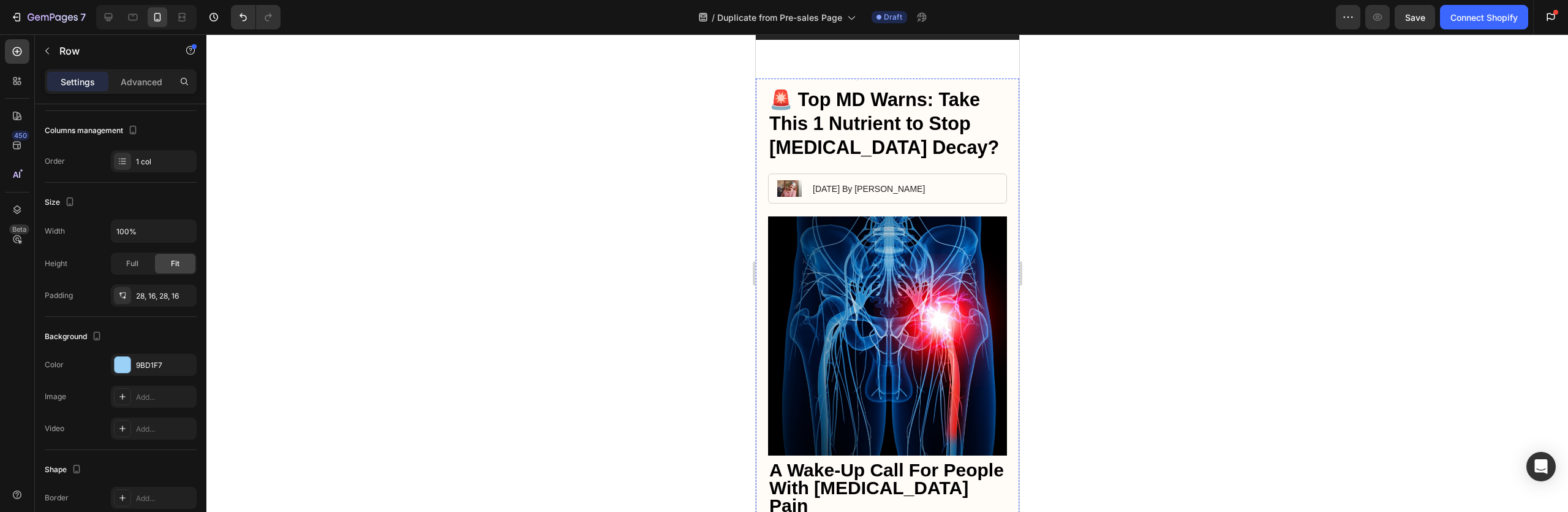
scroll to position [0, 0]
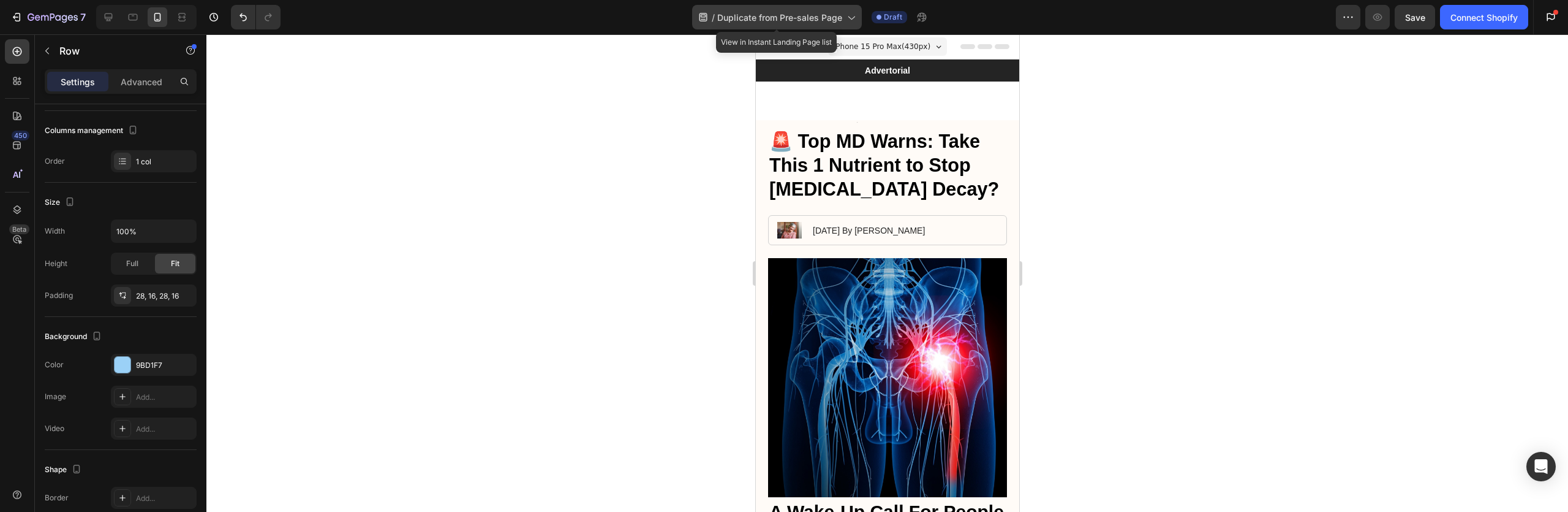
click at [791, 21] on span "Duplicate from Pre-sales Page" at bounding box center [780, 18] width 125 height 13
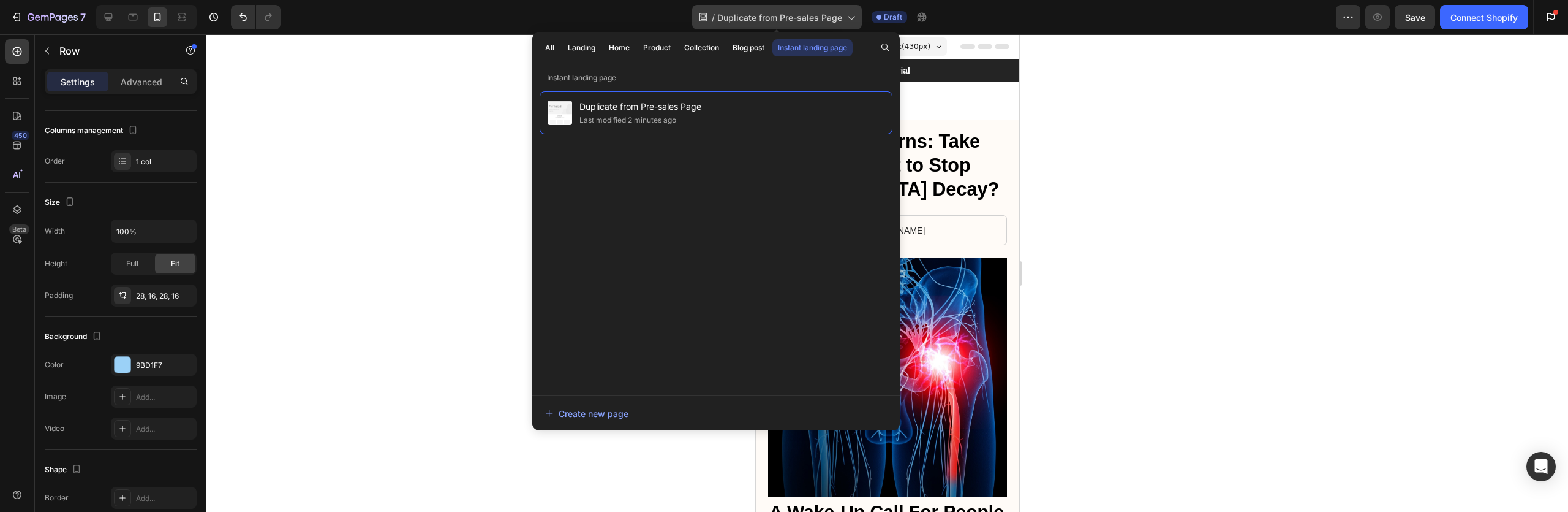
click at [791, 20] on span "Duplicate from Pre-sales Page" at bounding box center [780, 18] width 125 height 13
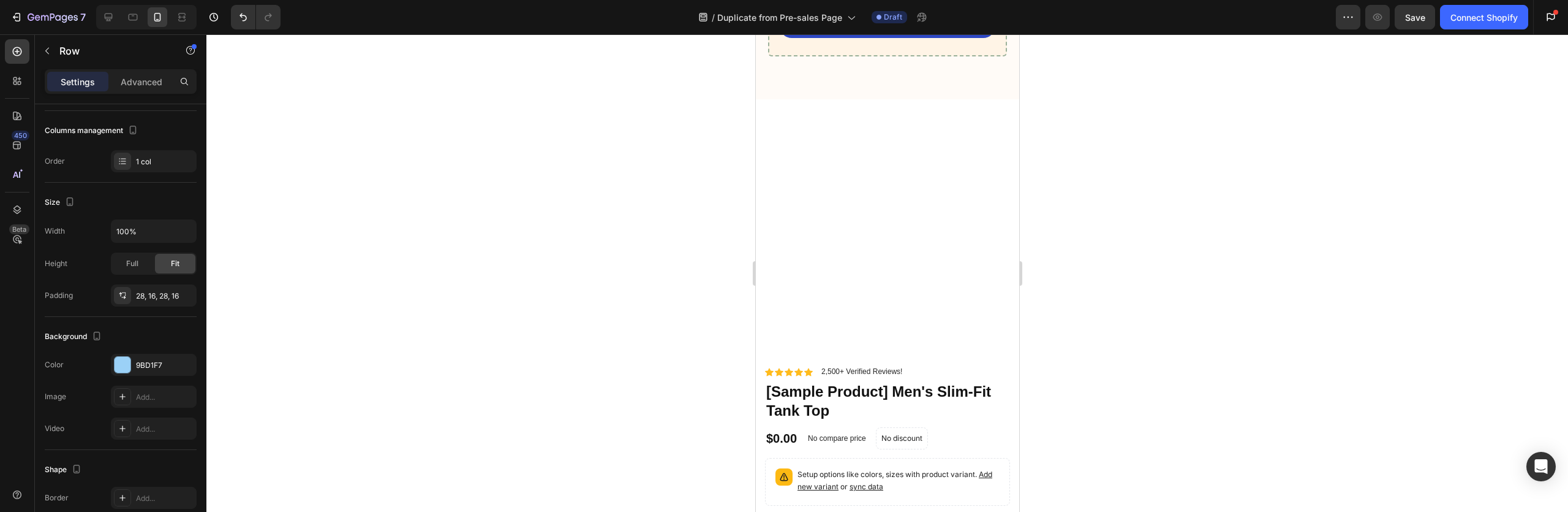
scroll to position [5552, 0]
